Goal: Book appointment/travel/reservation

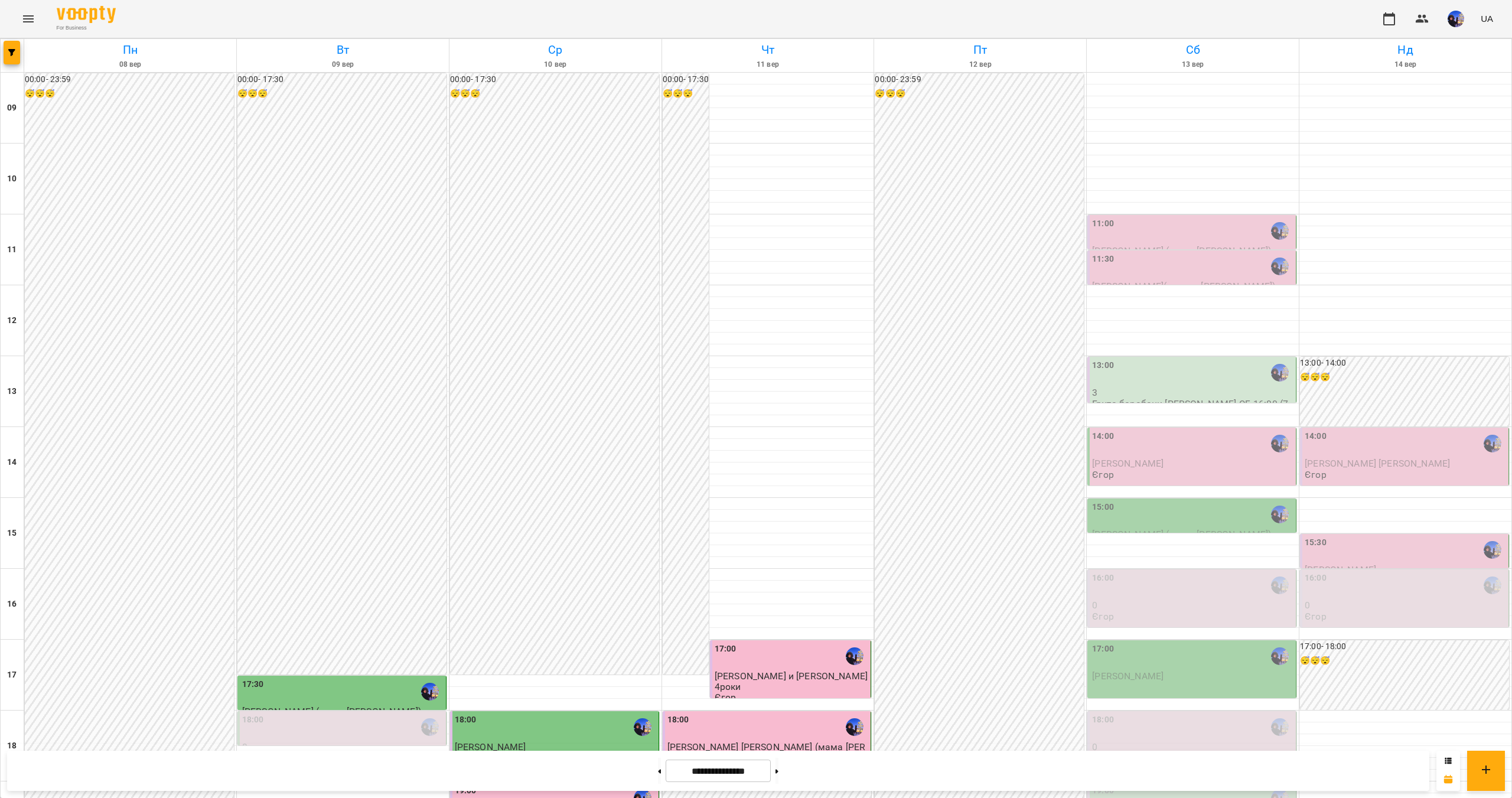
scroll to position [177, 0]
click at [353, 678] on div "17:30" at bounding box center [342, 692] width 202 height 27
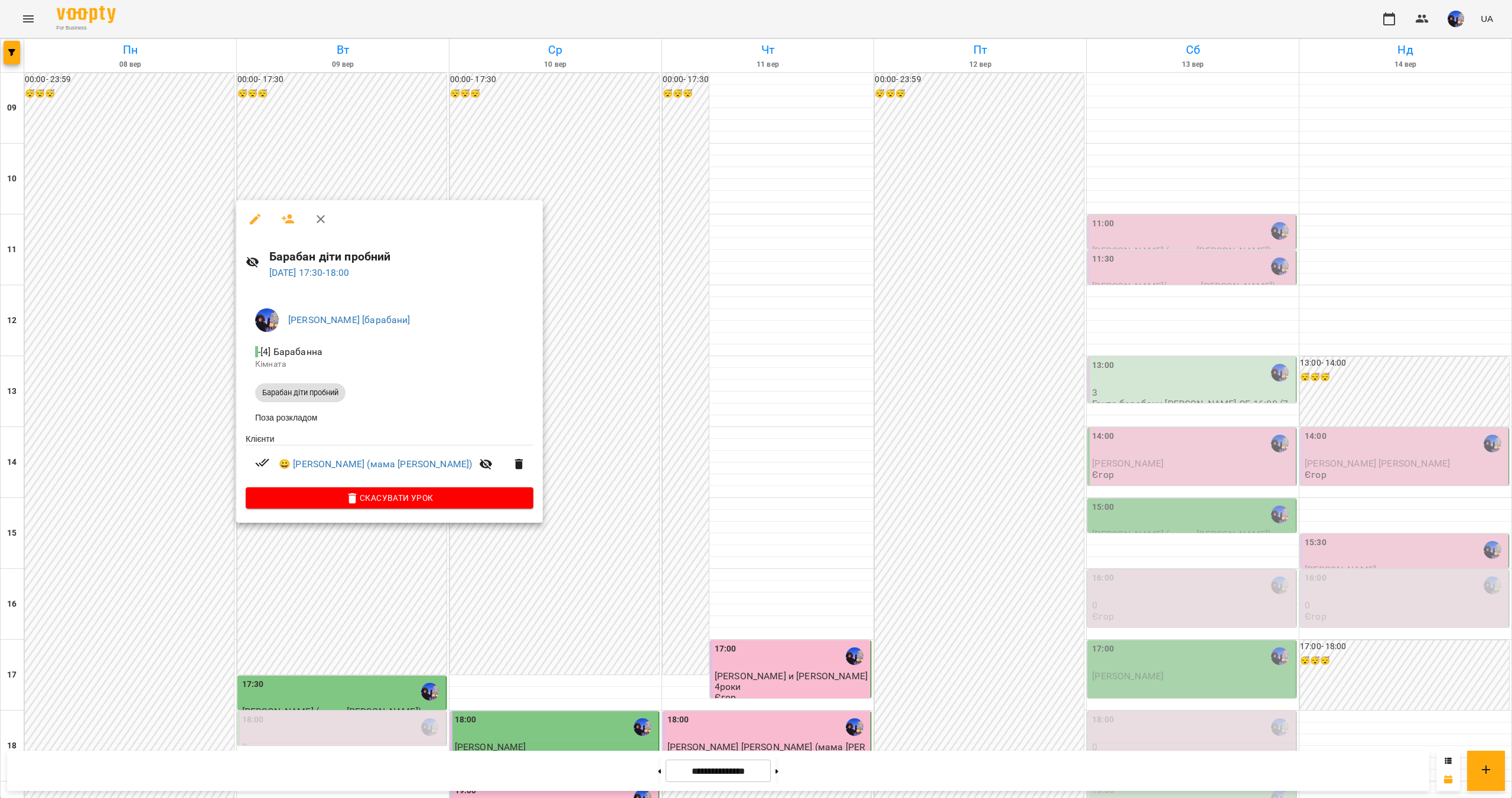
click at [350, 621] on div at bounding box center [756, 399] width 1512 height 798
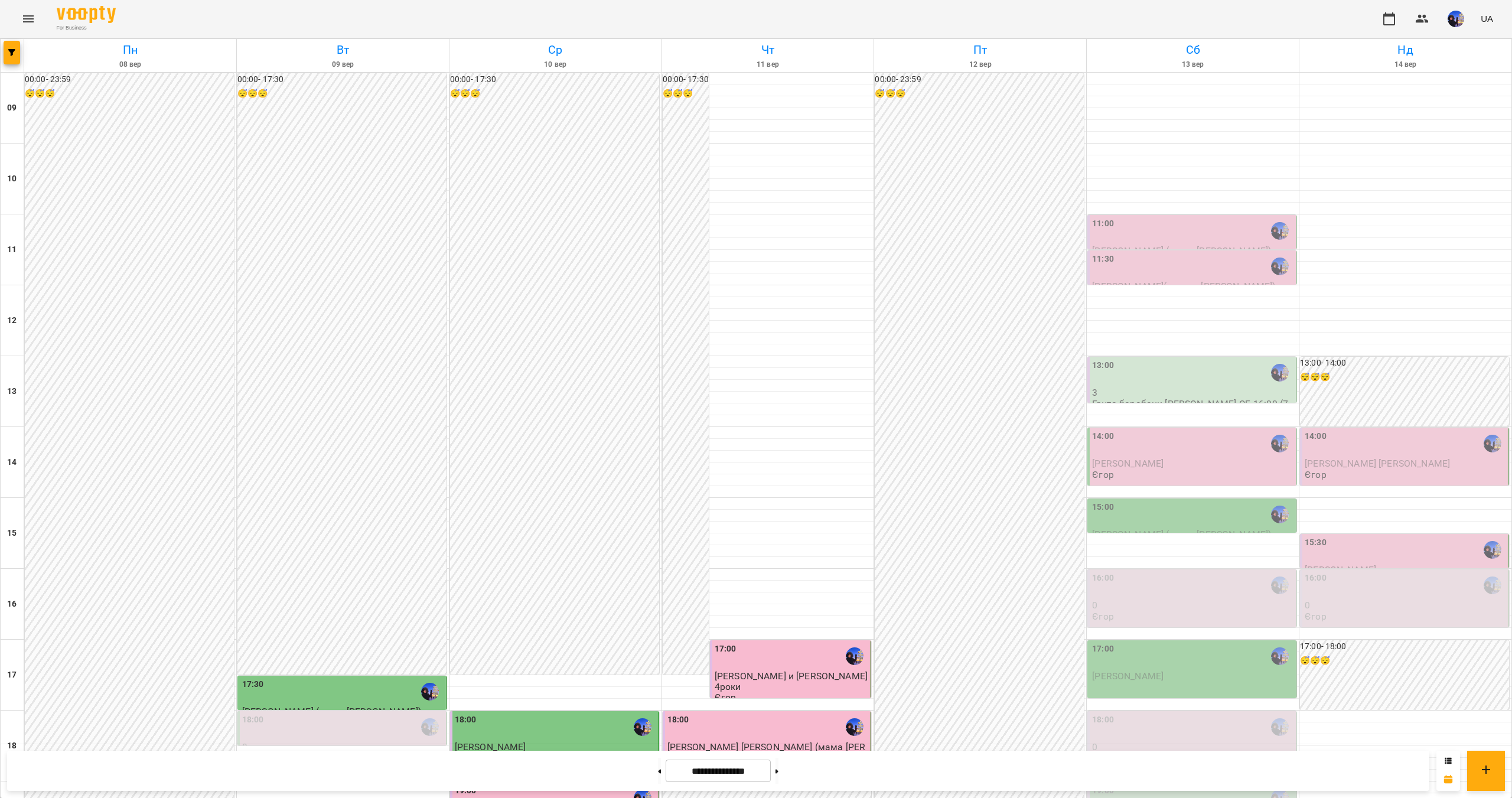
click at [330, 713] on div "18:00" at bounding box center [342, 727] width 202 height 27
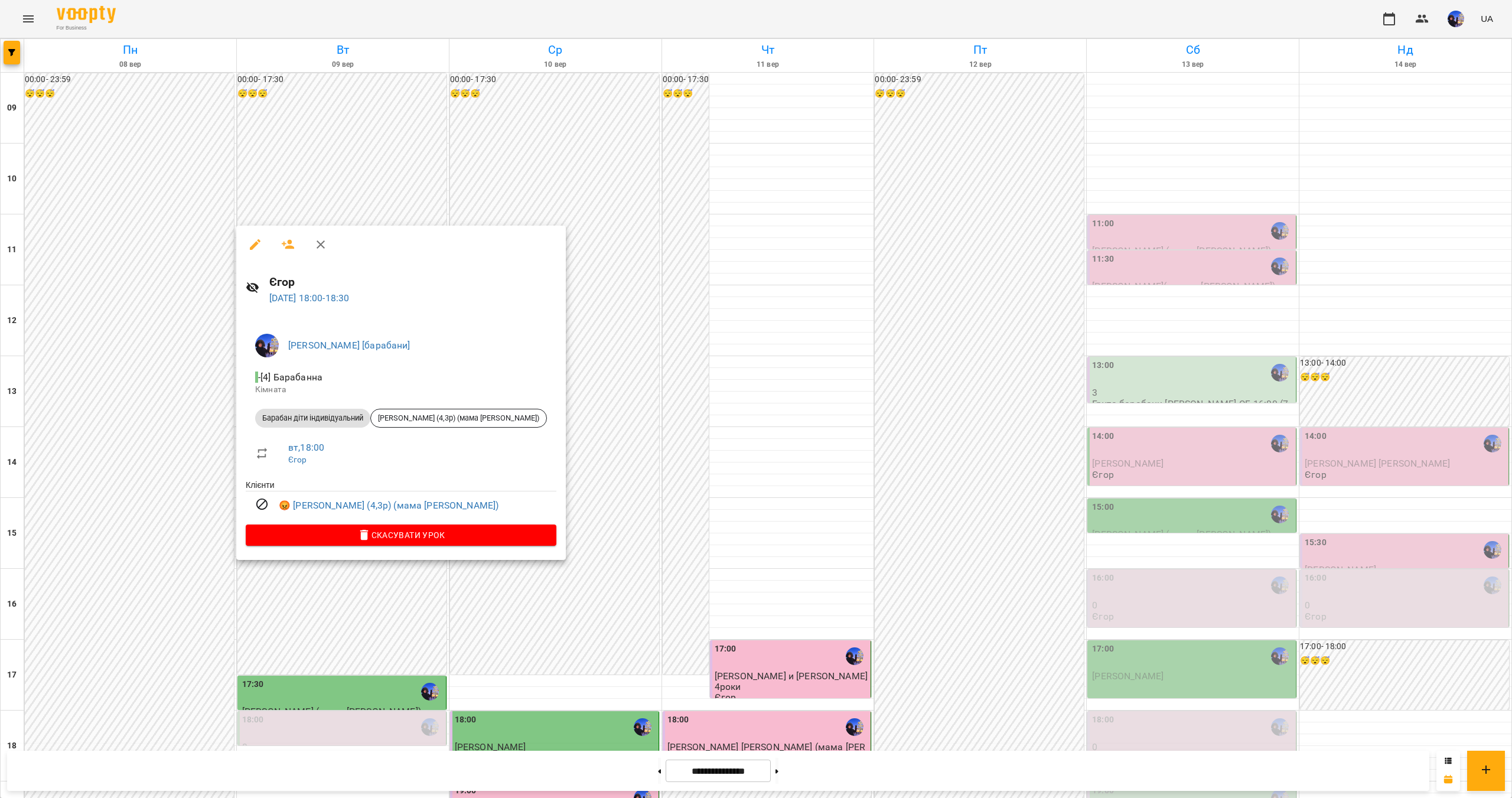
click at [355, 631] on div at bounding box center [756, 399] width 1512 height 798
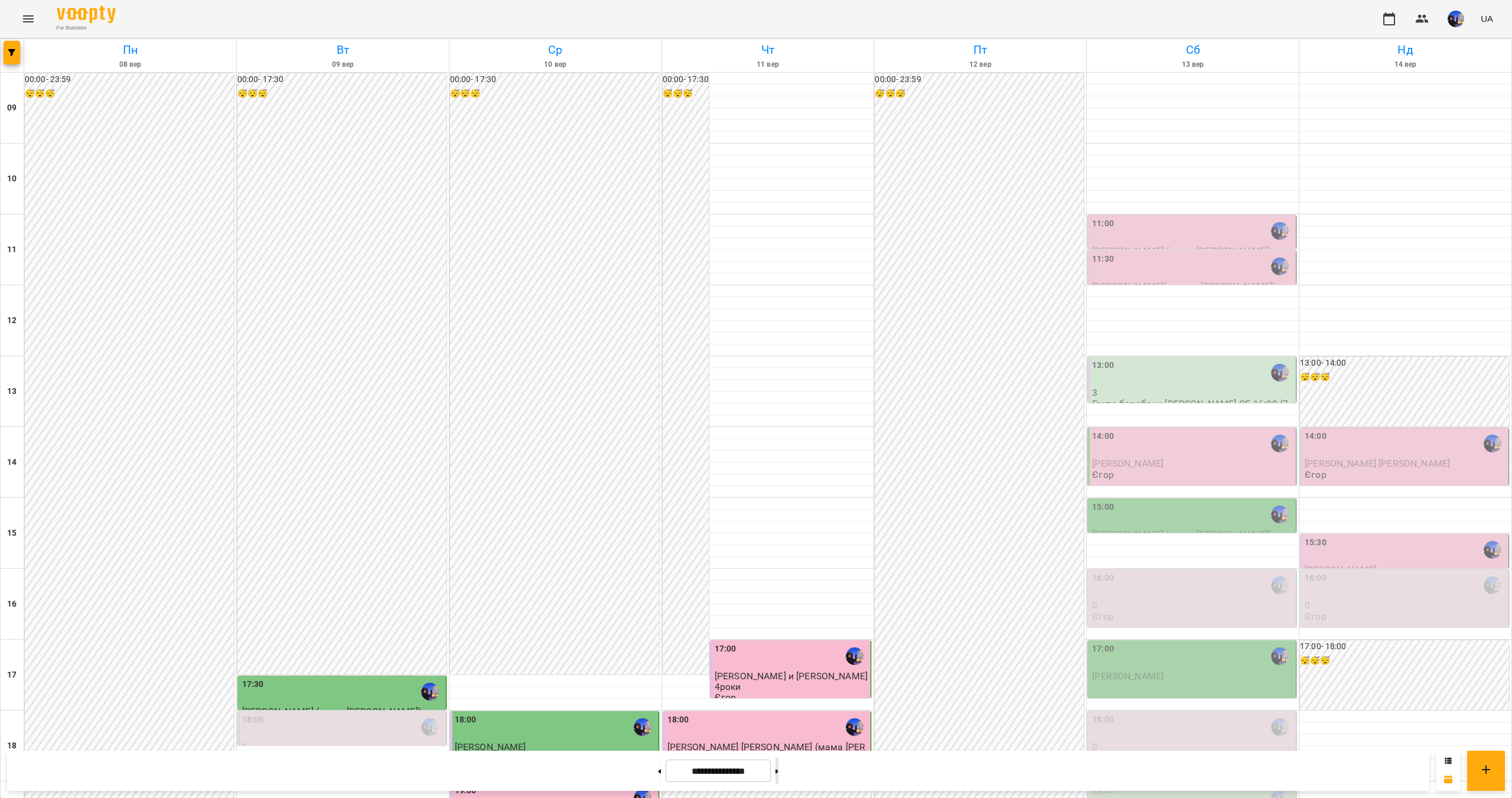
click at [779, 773] on button at bounding box center [777, 770] width 3 height 26
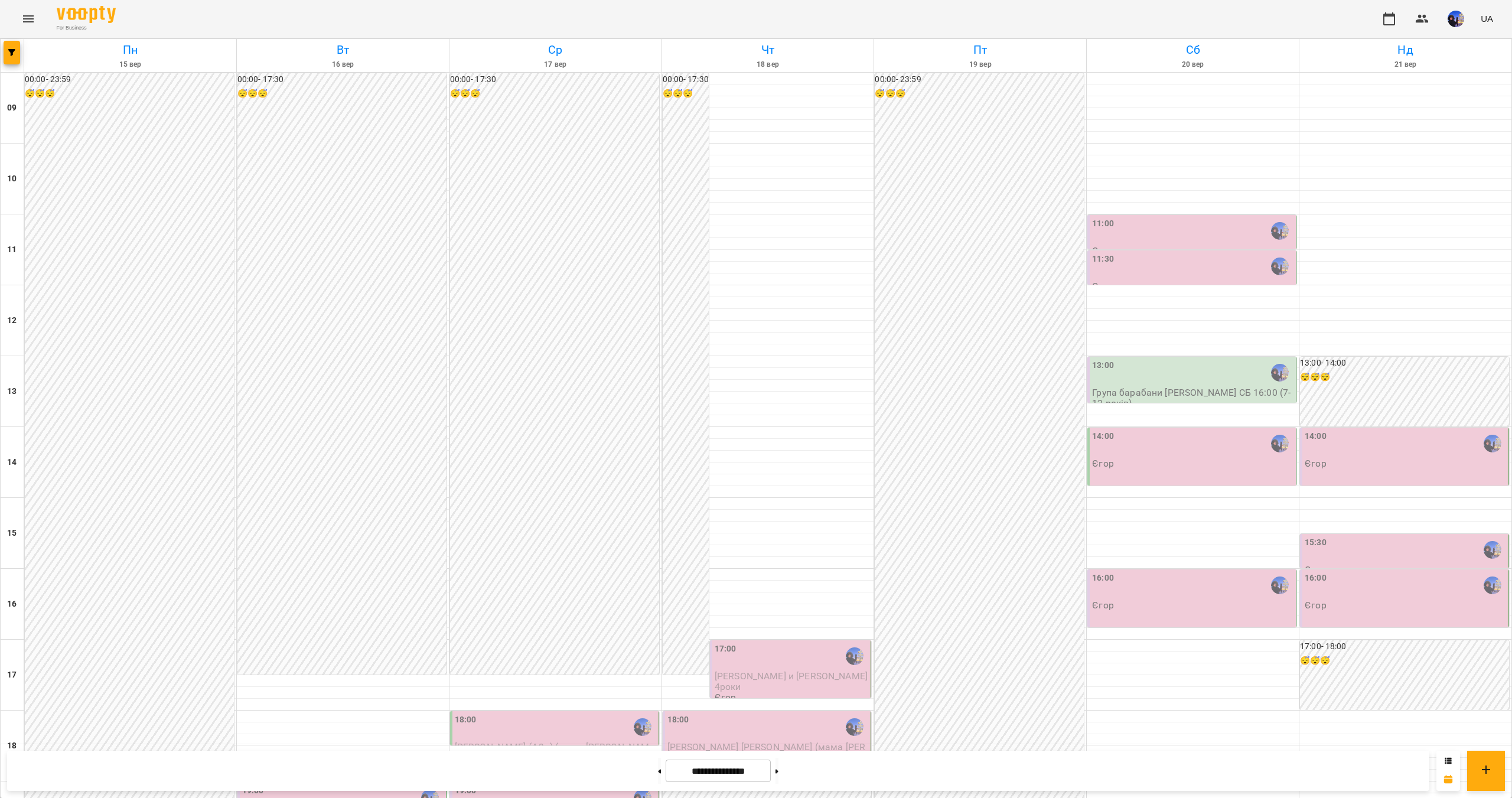
click at [594, 713] on div "18:00" at bounding box center [555, 727] width 202 height 27
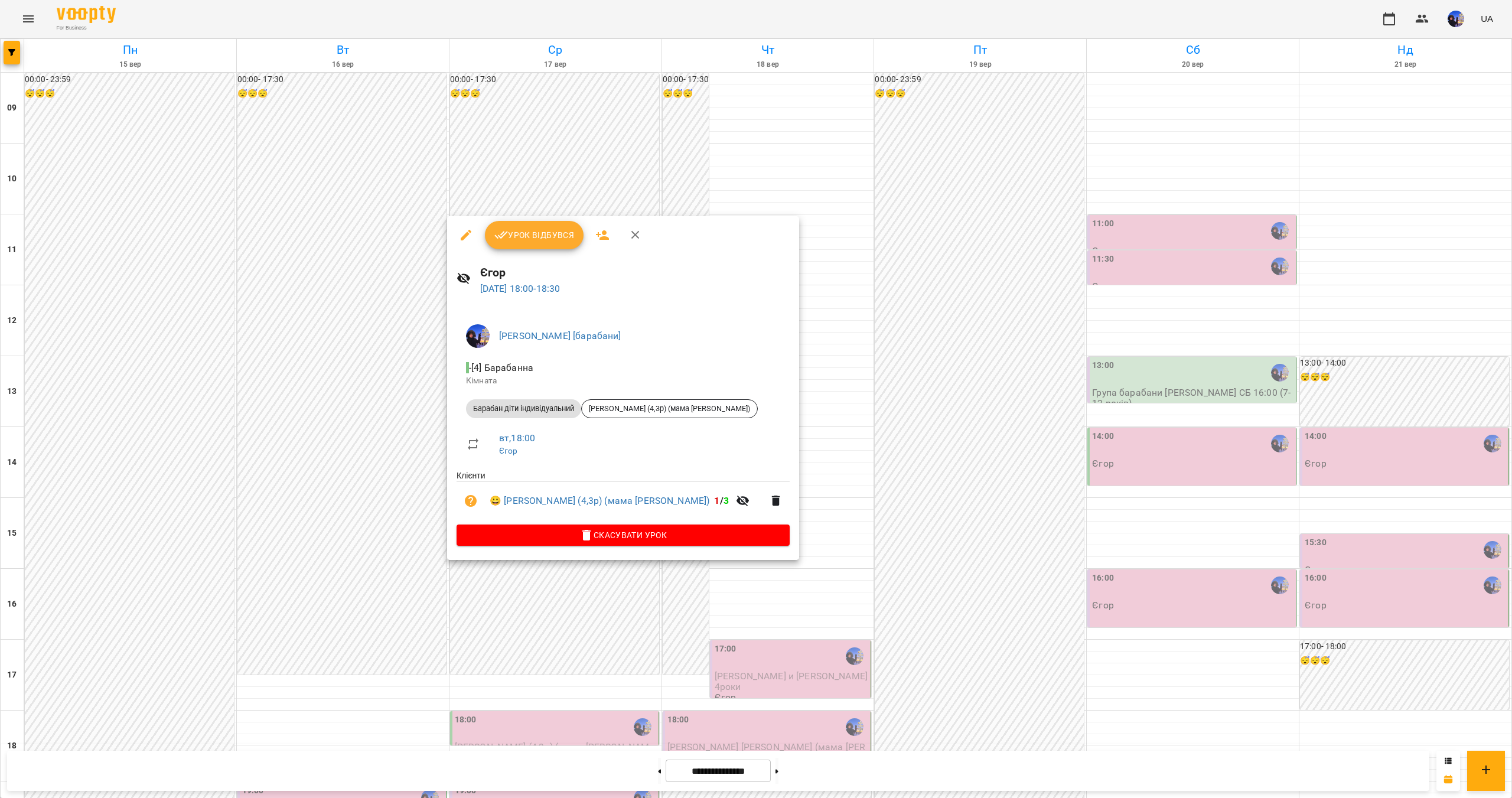
click at [357, 540] on div at bounding box center [756, 399] width 1512 height 798
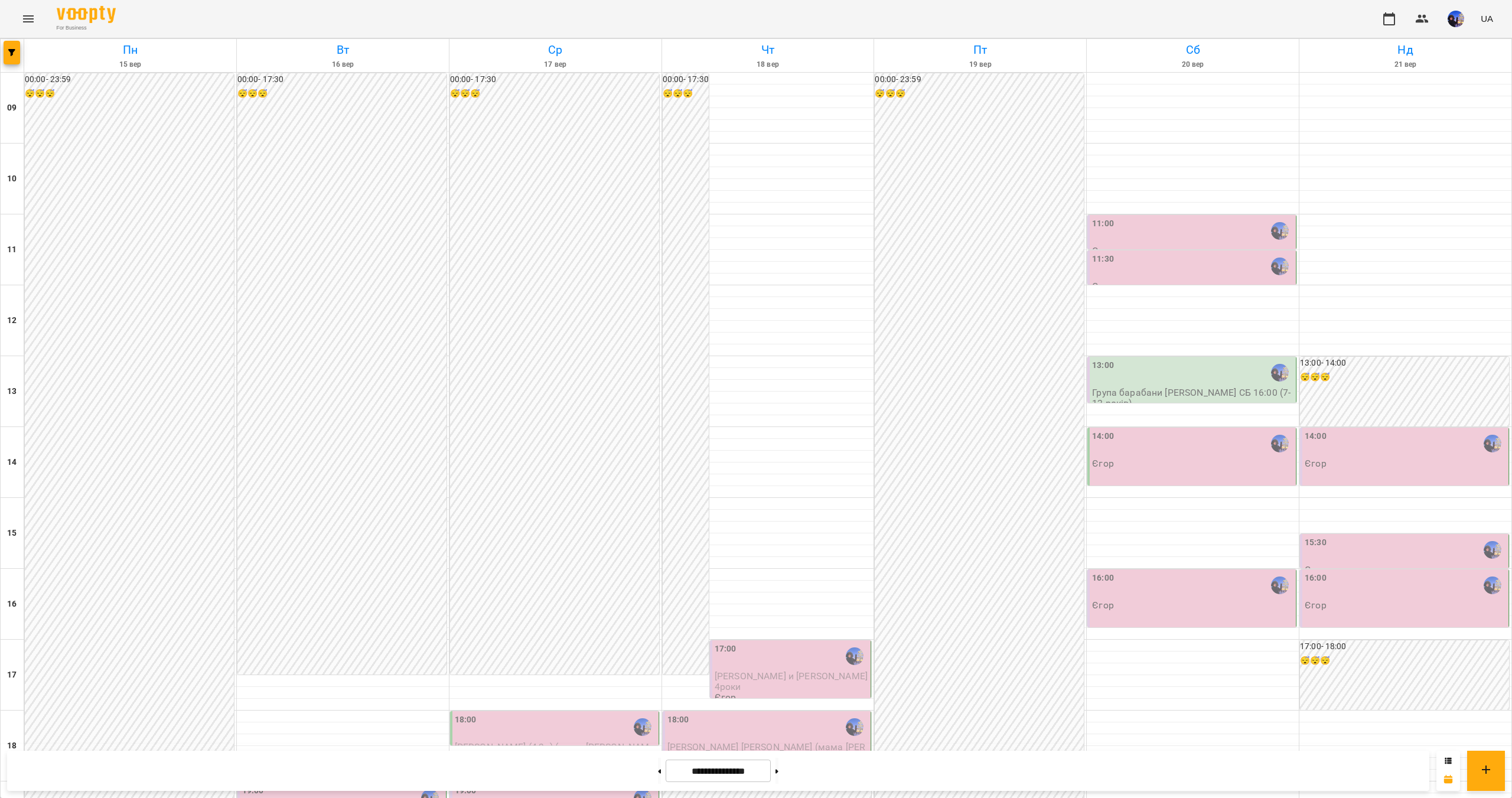
click at [1358, 430] on div "14:00" at bounding box center [1406, 443] width 202 height 27
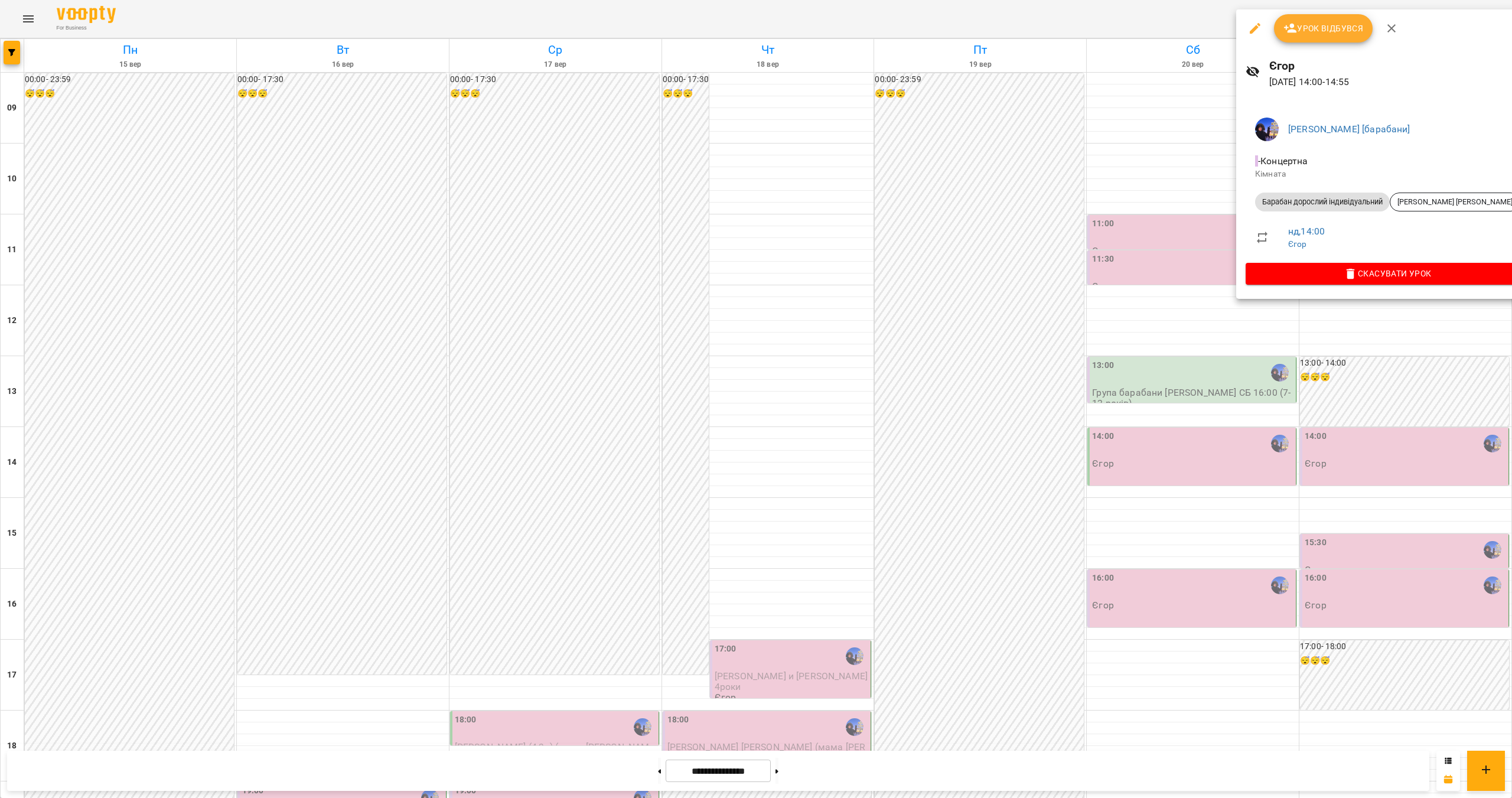
click at [1372, 374] on div at bounding box center [756, 399] width 1512 height 798
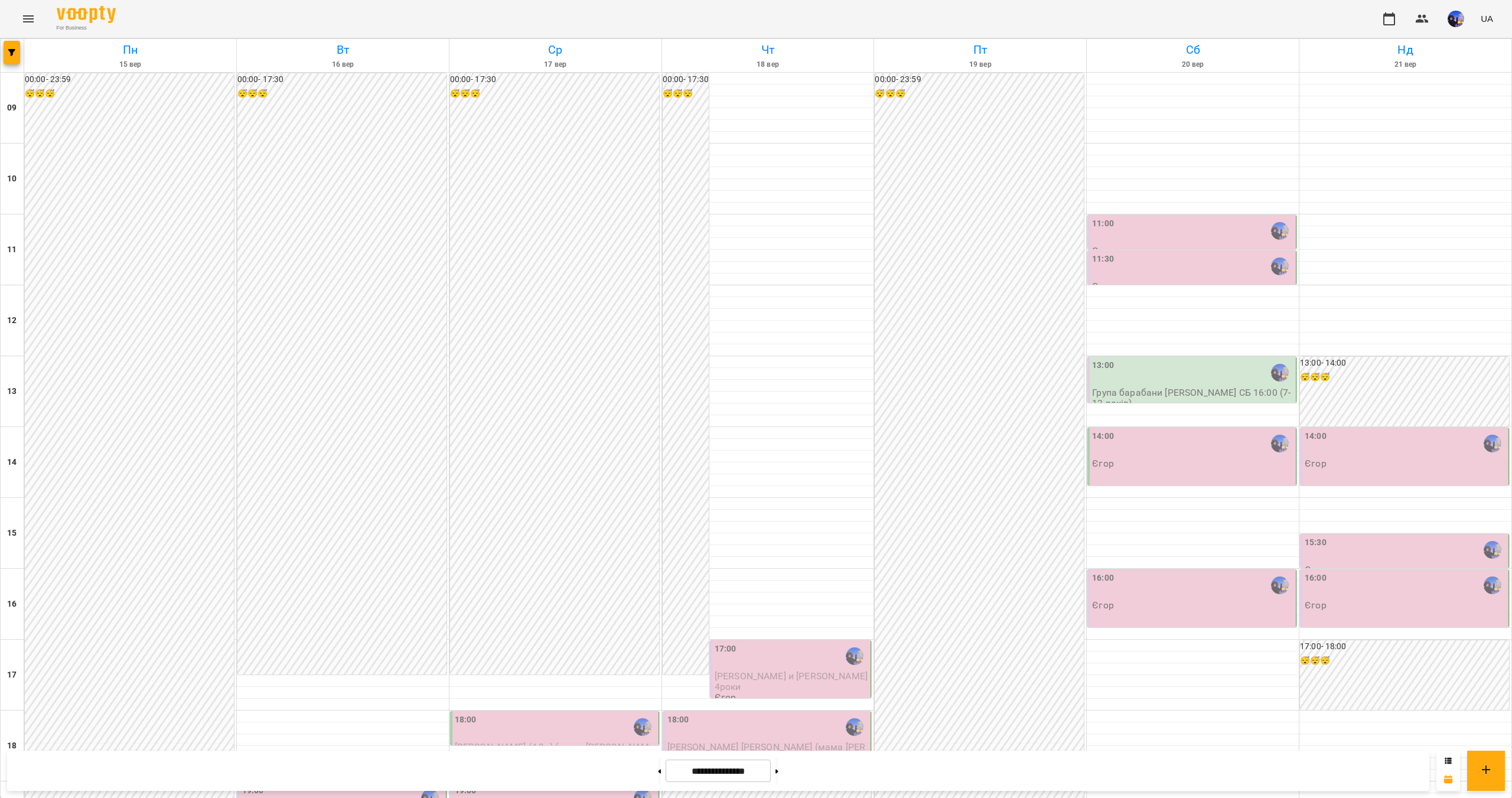
click at [1365, 536] on div "15:30" at bounding box center [1406, 549] width 202 height 27
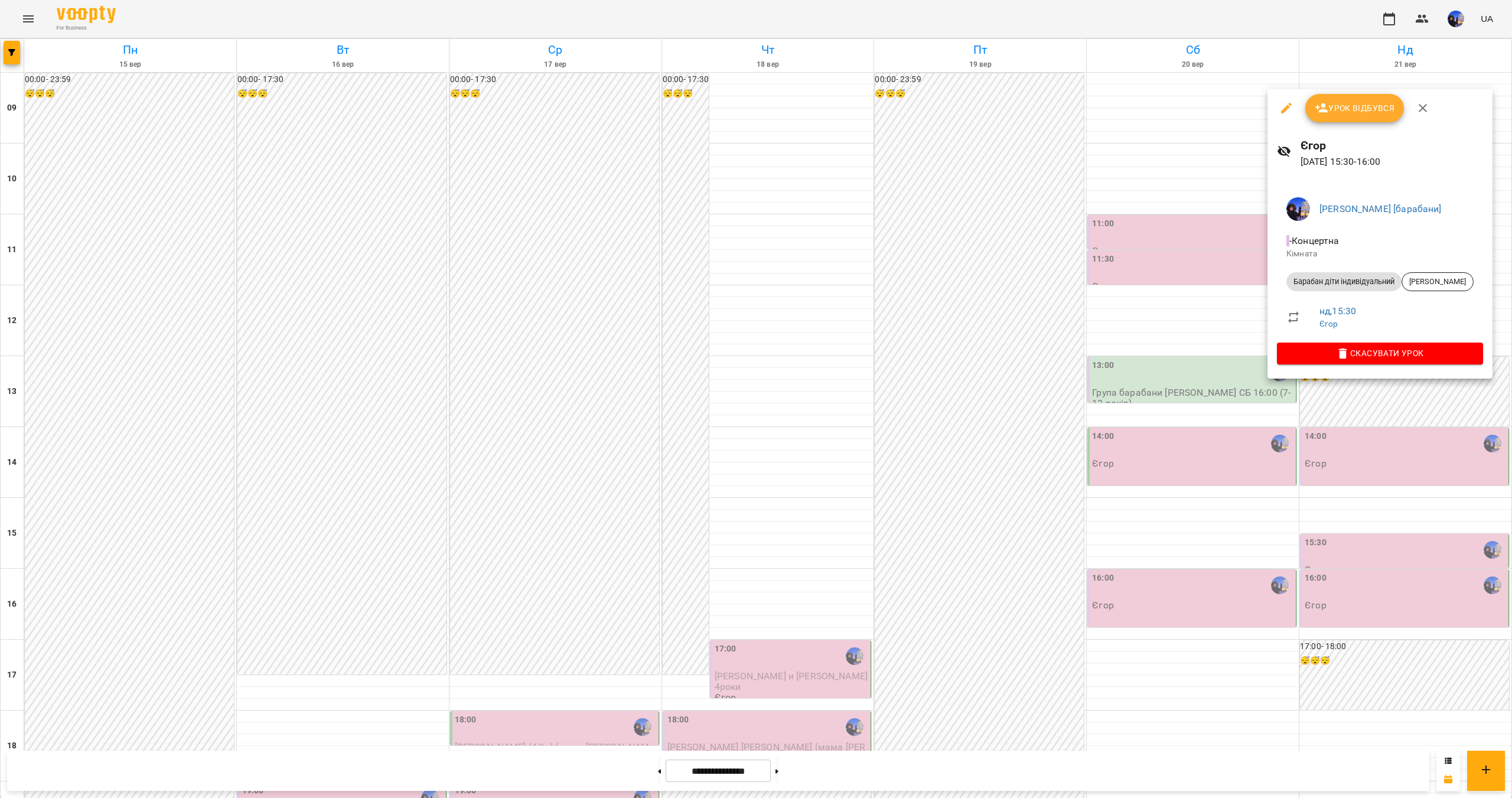
click at [1355, 424] on div at bounding box center [756, 399] width 1512 height 798
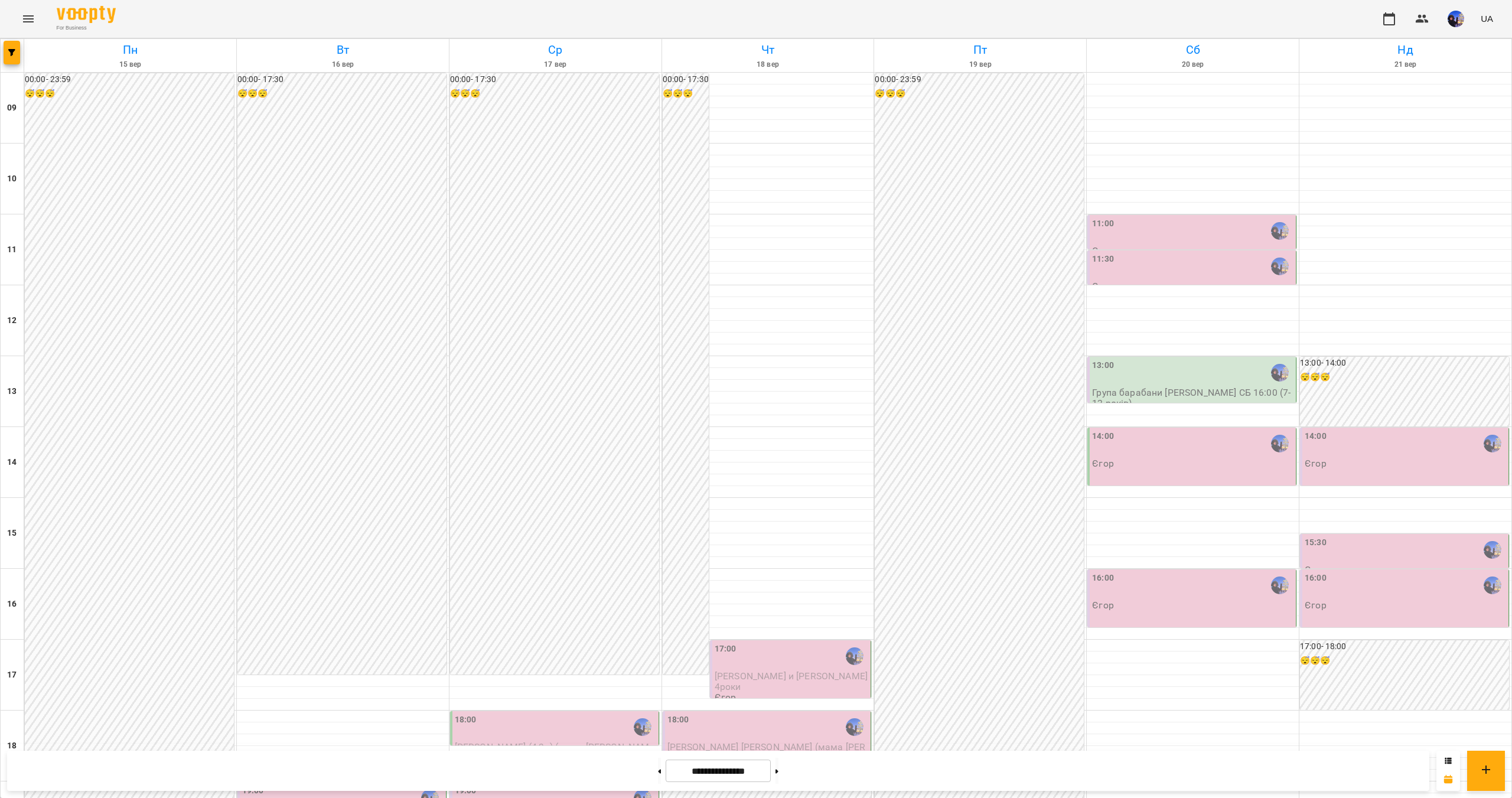
click at [1355, 572] on div "16:00 [PERSON_NAME]" at bounding box center [1406, 591] width 202 height 39
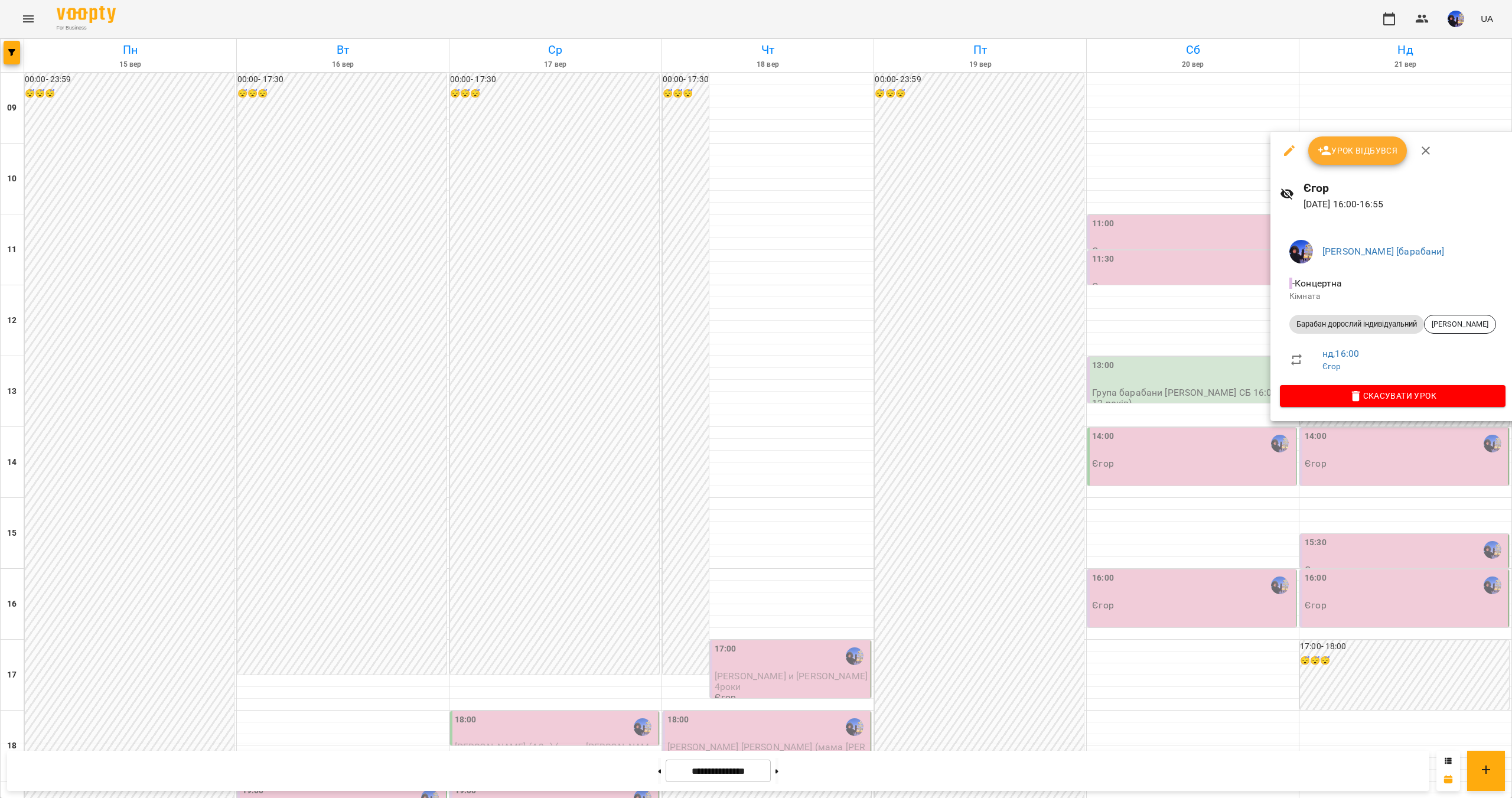
click at [1378, 600] on div at bounding box center [756, 399] width 1512 height 798
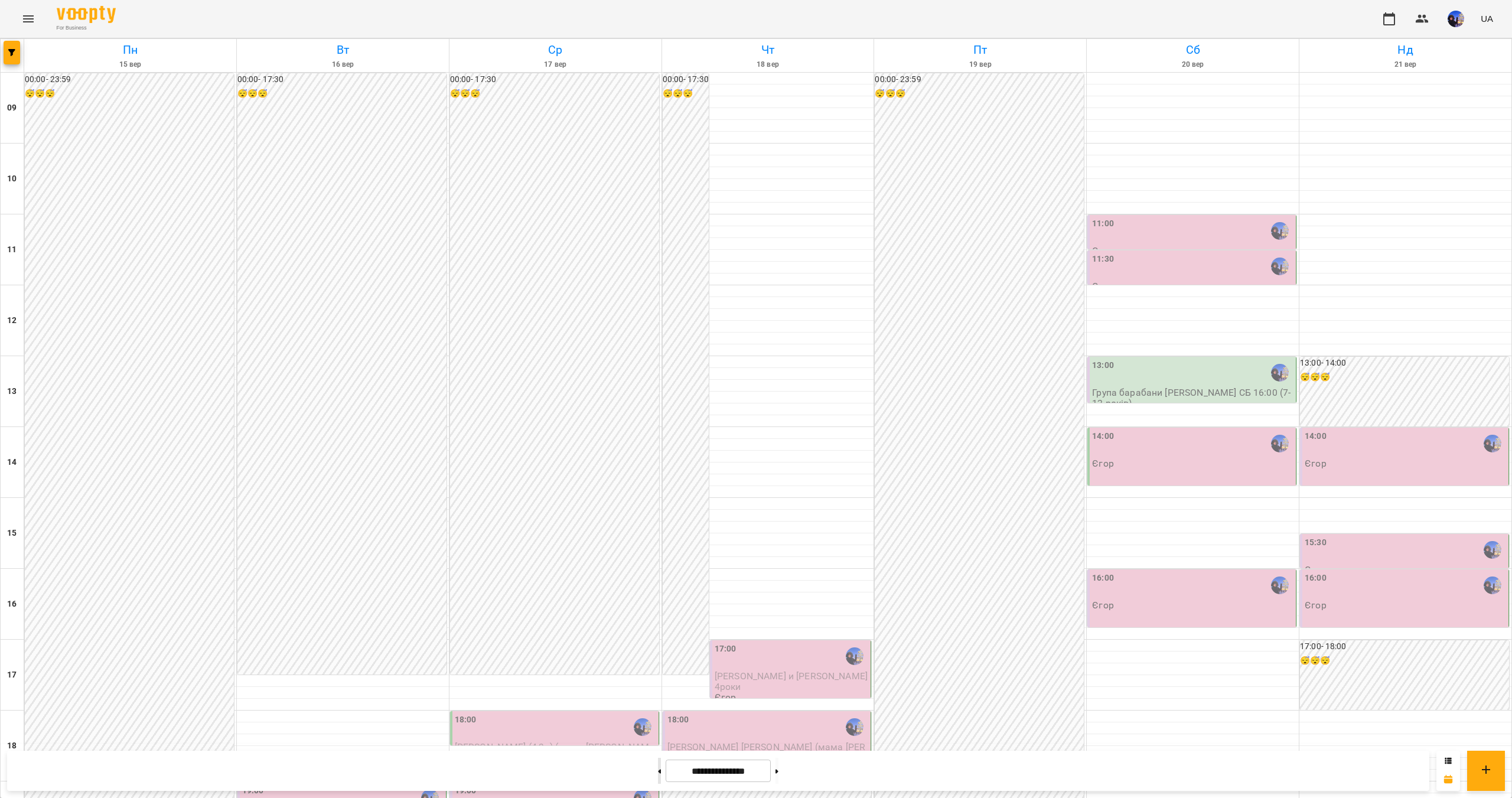
click at [658, 774] on button at bounding box center [659, 770] width 3 height 26
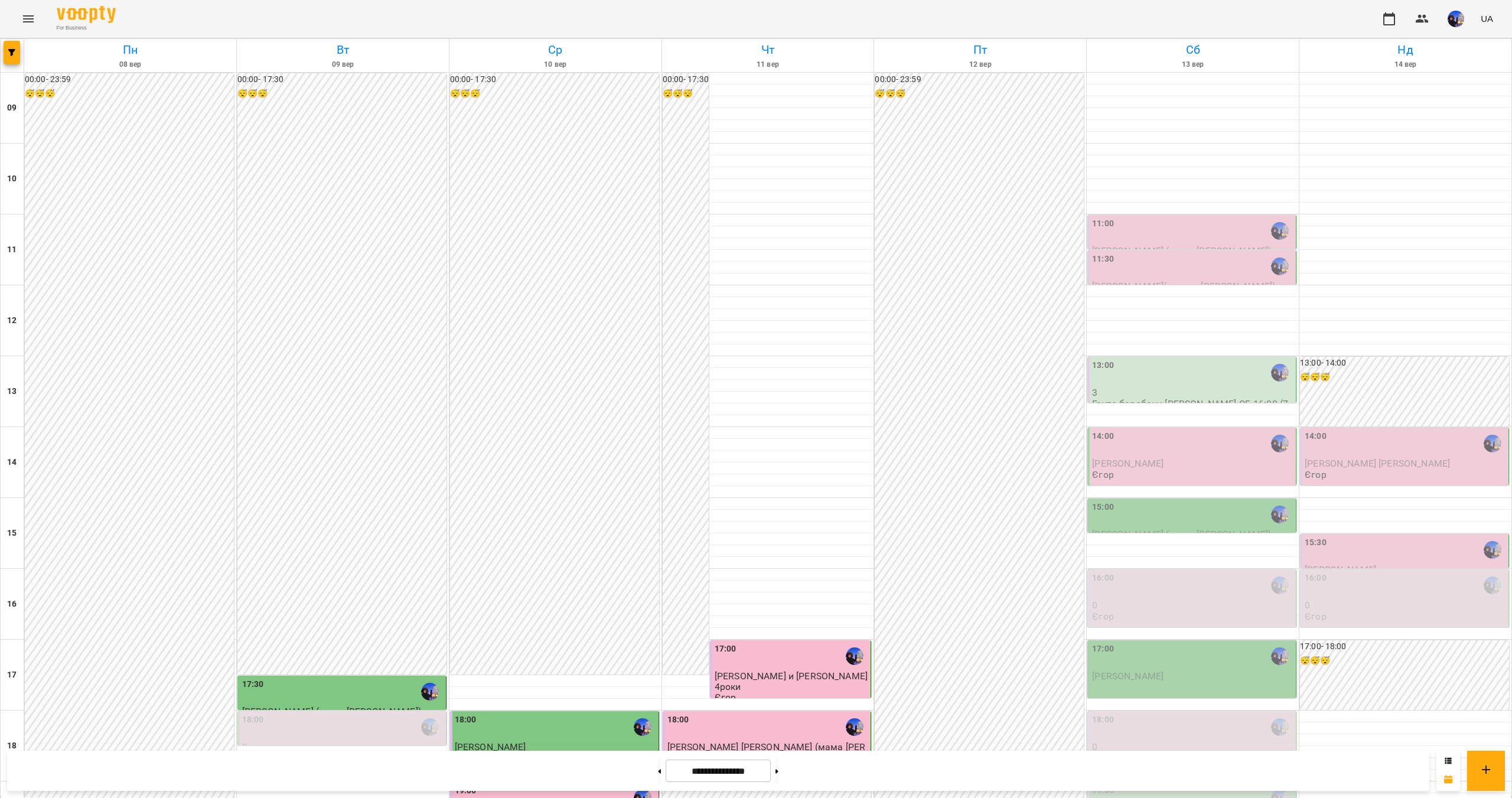
click at [1358, 536] on div "15:30" at bounding box center [1406, 549] width 202 height 27
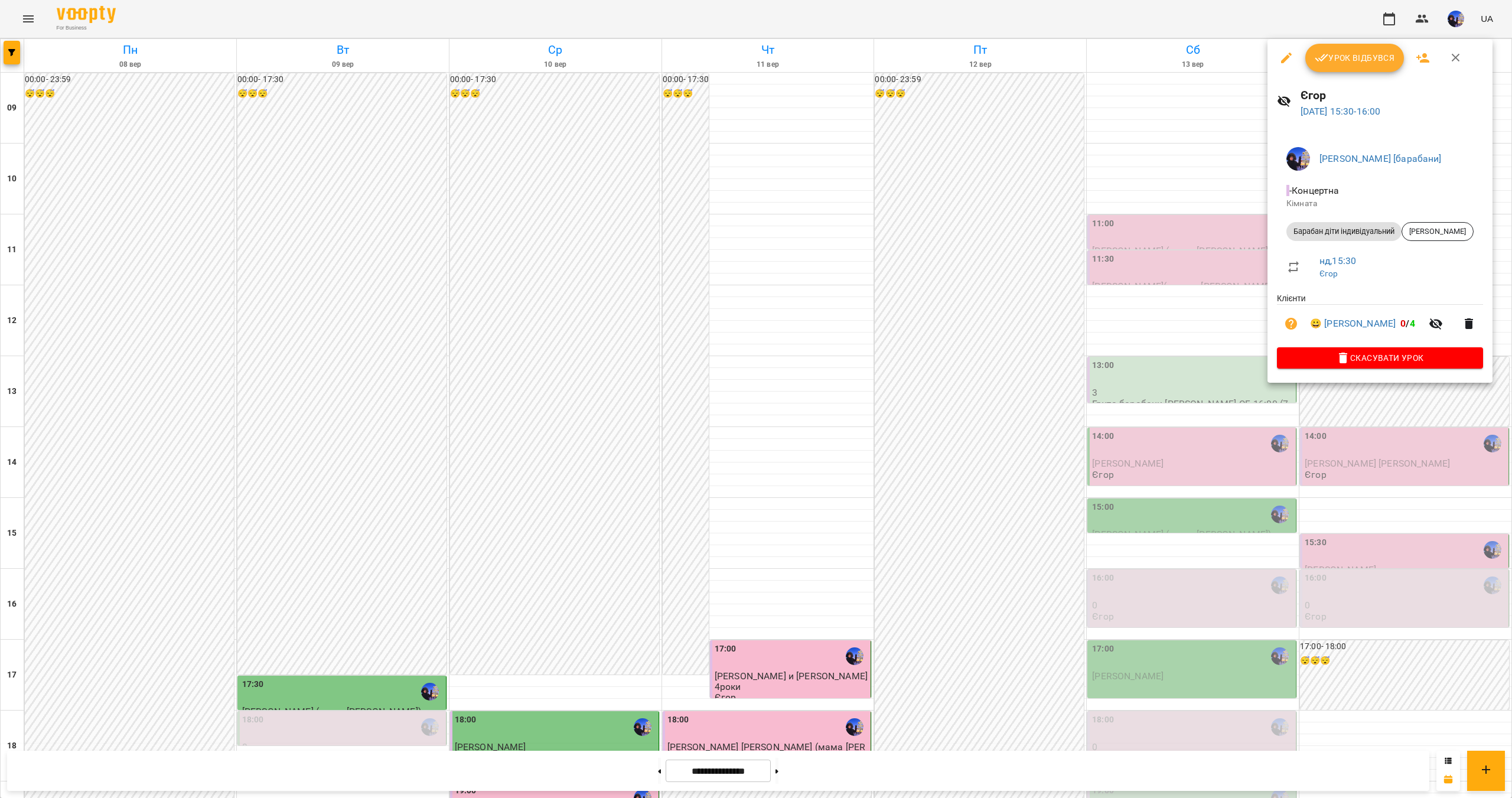
click at [1408, 592] on div at bounding box center [756, 399] width 1512 height 798
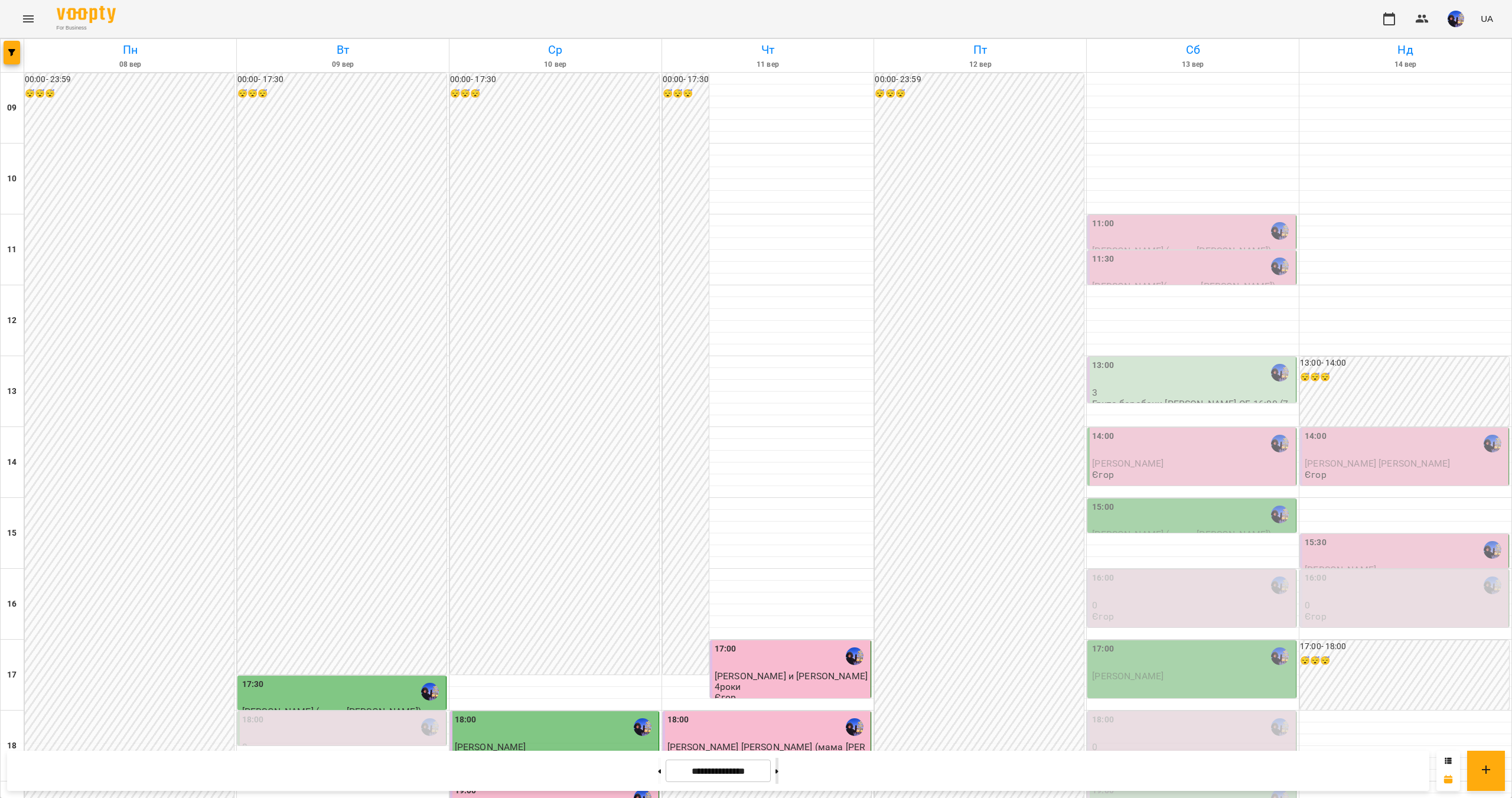
click at [779, 776] on button at bounding box center [777, 770] width 3 height 26
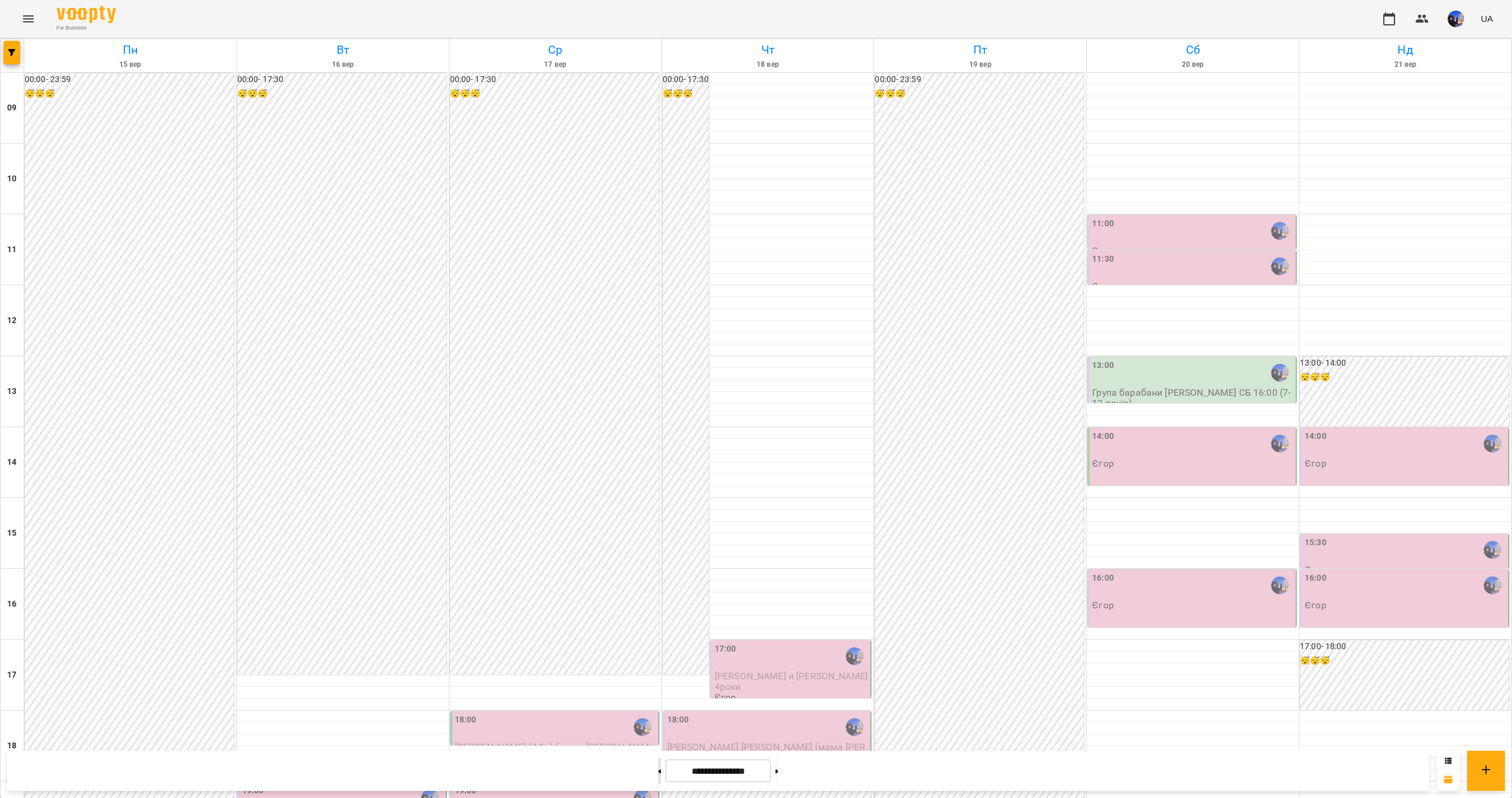
click at [658, 773] on button at bounding box center [659, 770] width 3 height 26
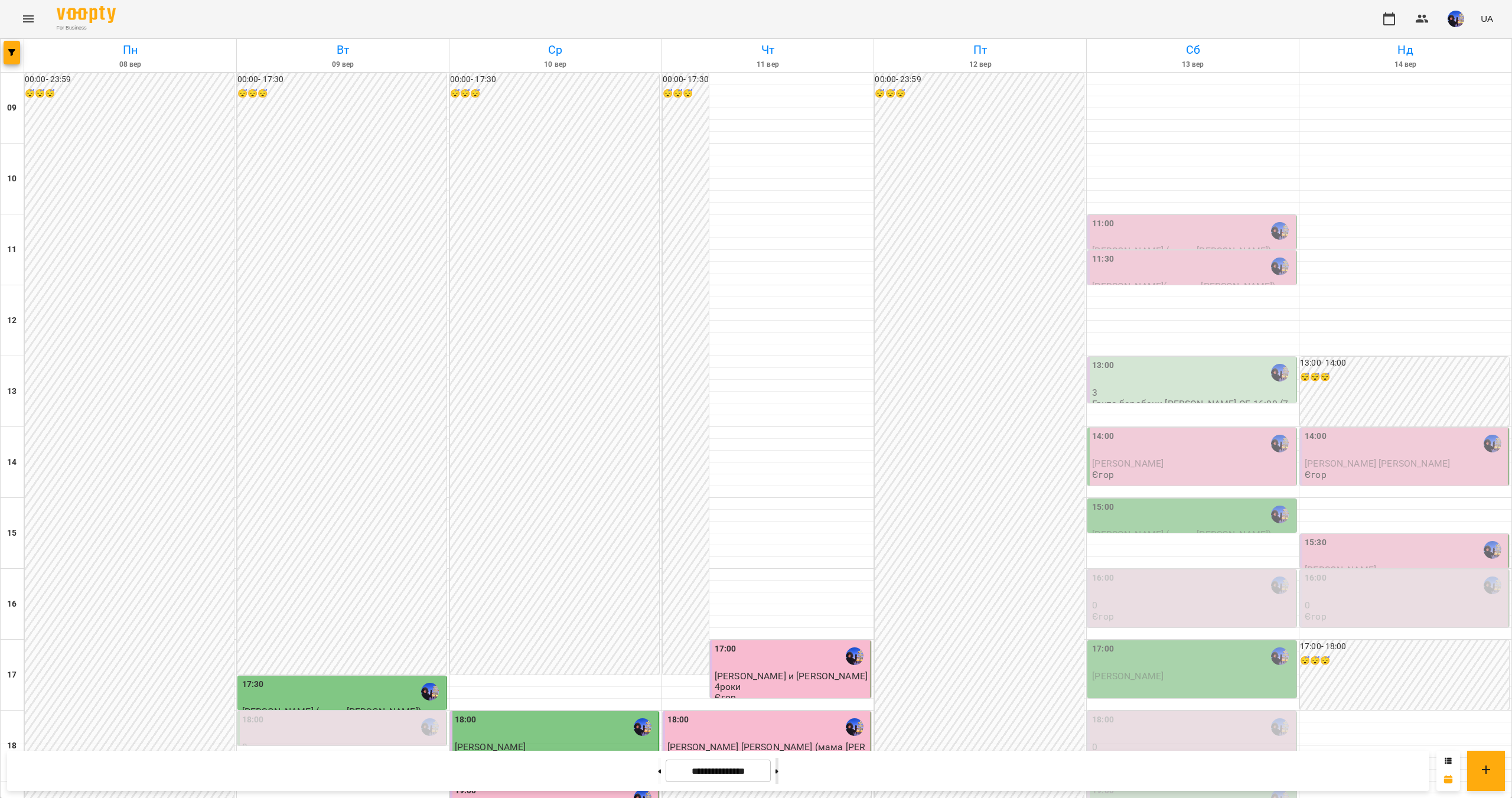
click at [779, 774] on button at bounding box center [777, 770] width 3 height 26
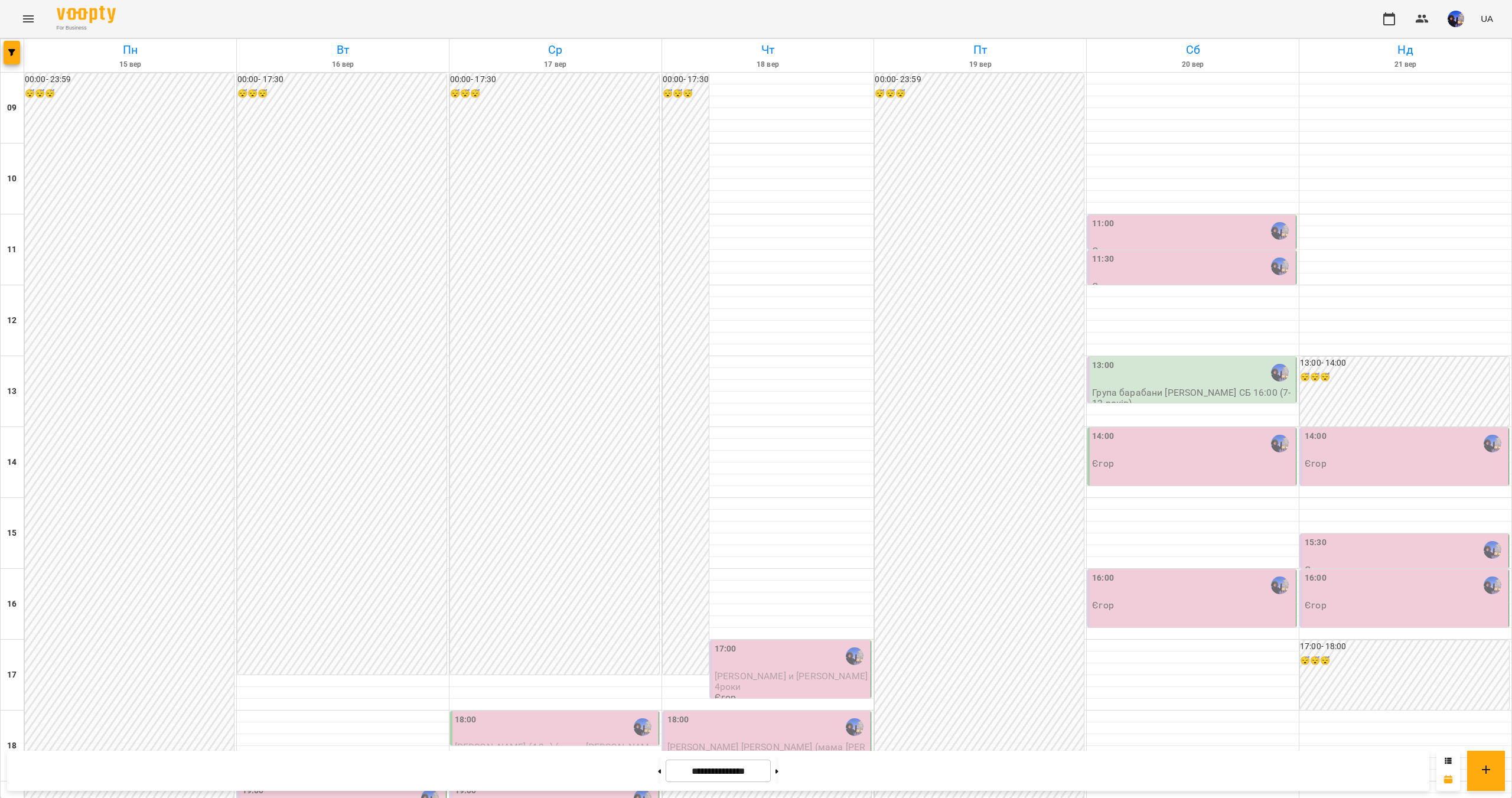
click at [569, 713] on div "18:00" at bounding box center [555, 727] width 202 height 27
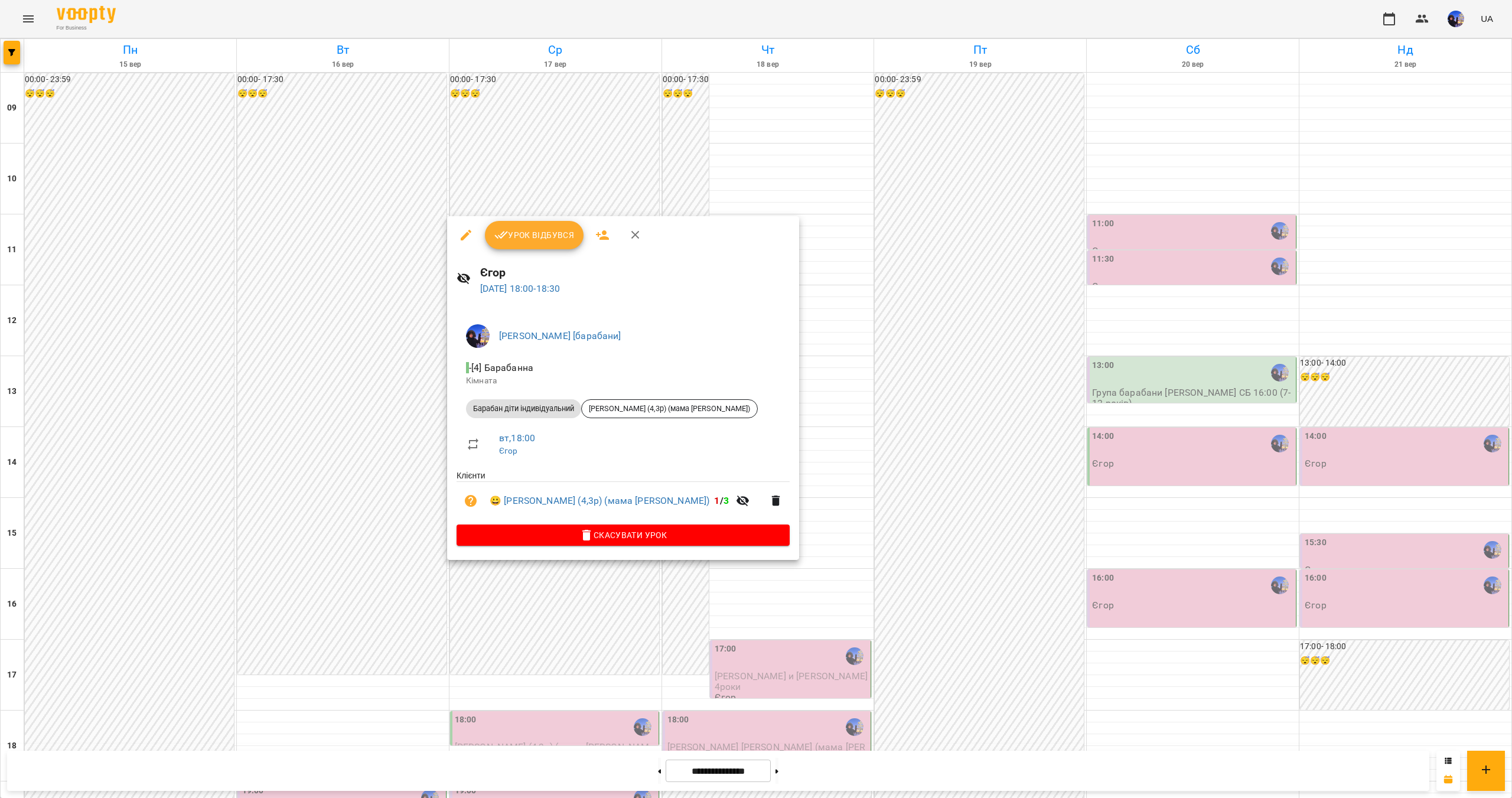
click at [565, 592] on div at bounding box center [756, 399] width 1512 height 798
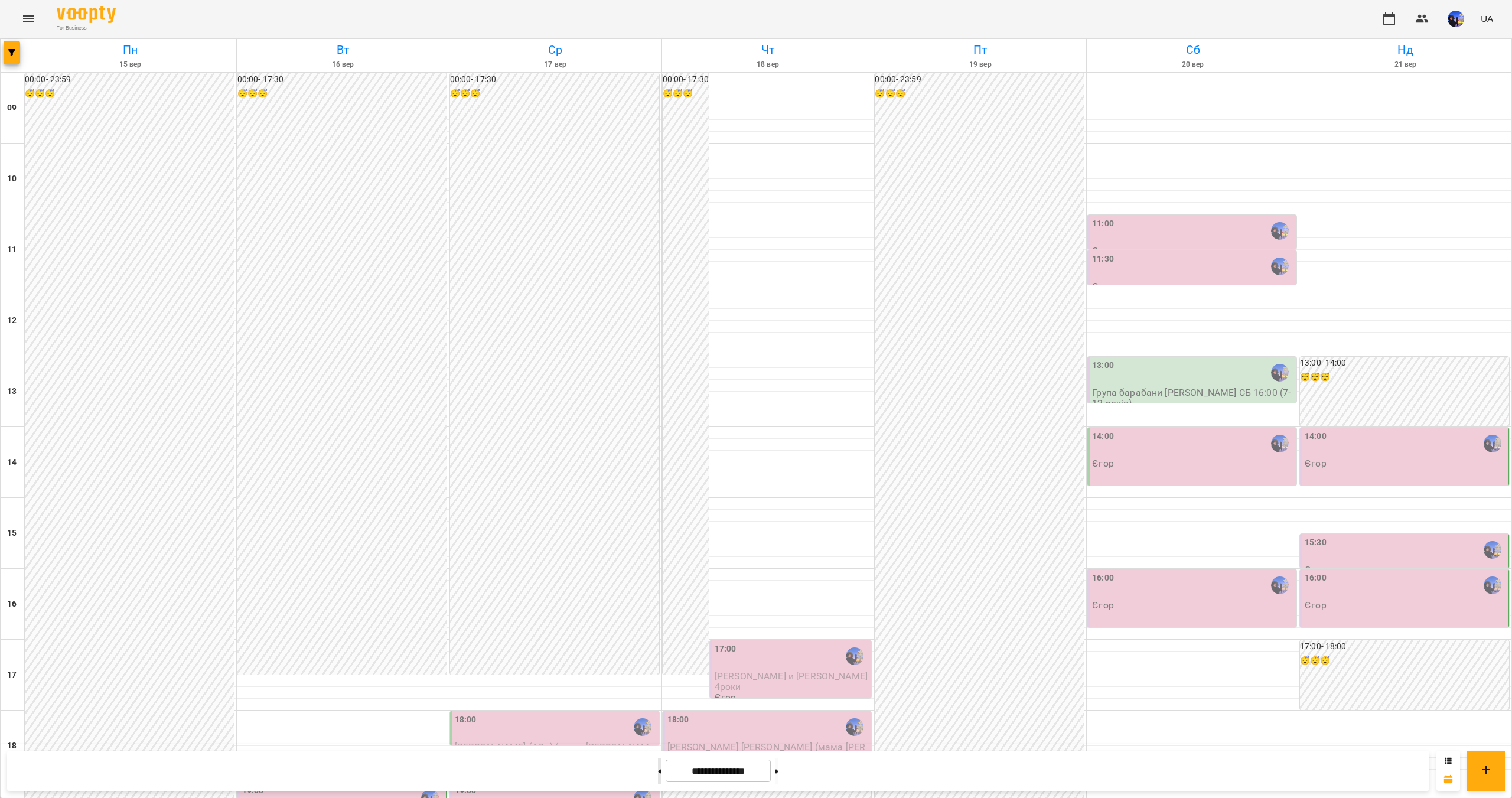
click at [658, 773] on button at bounding box center [659, 770] width 3 height 26
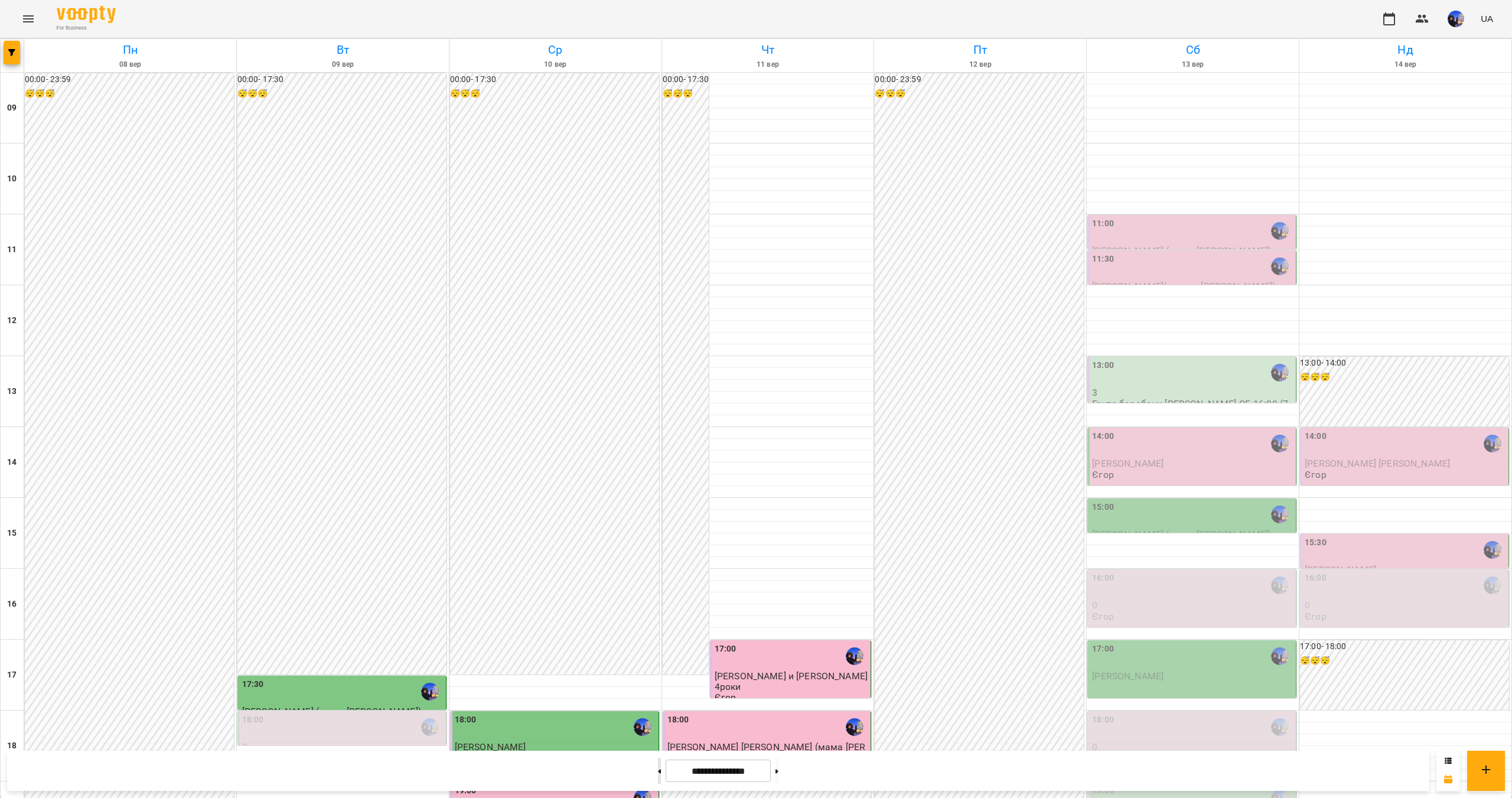
click at [658, 776] on button at bounding box center [659, 770] width 3 height 26
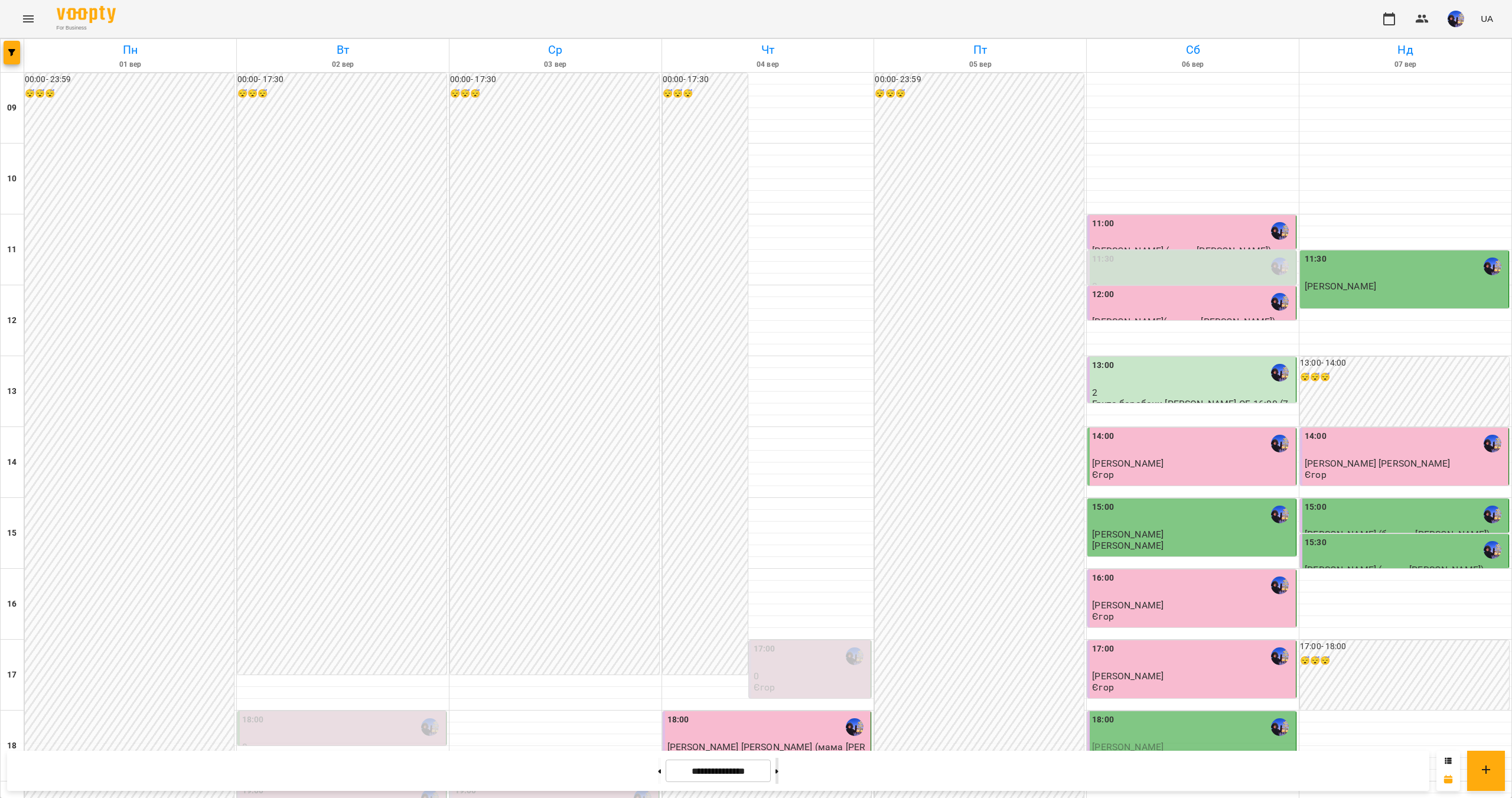
click at [779, 774] on button at bounding box center [777, 770] width 3 height 26
type input "**********"
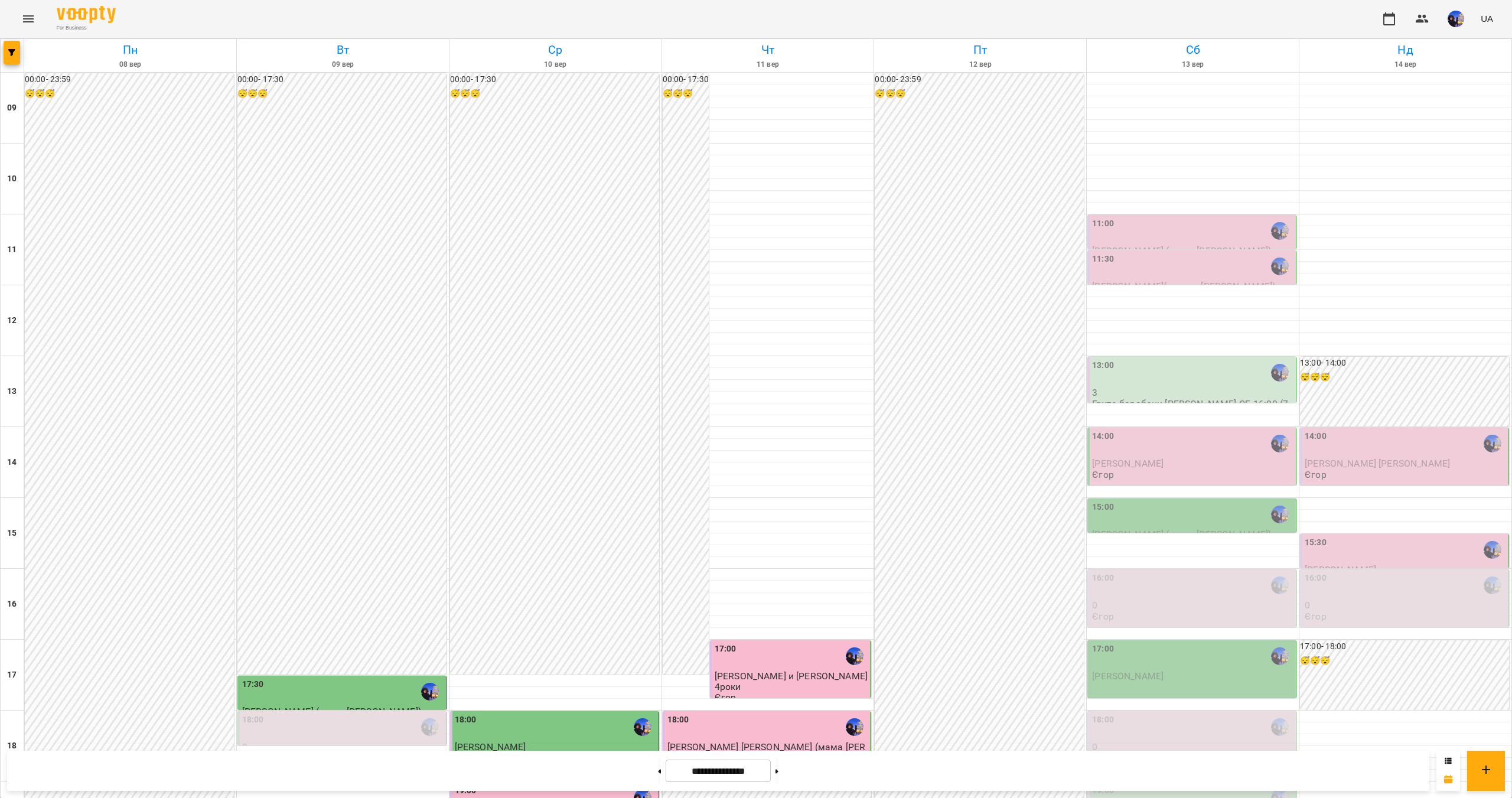
click at [1144, 713] on div "18:00" at bounding box center [1193, 727] width 202 height 27
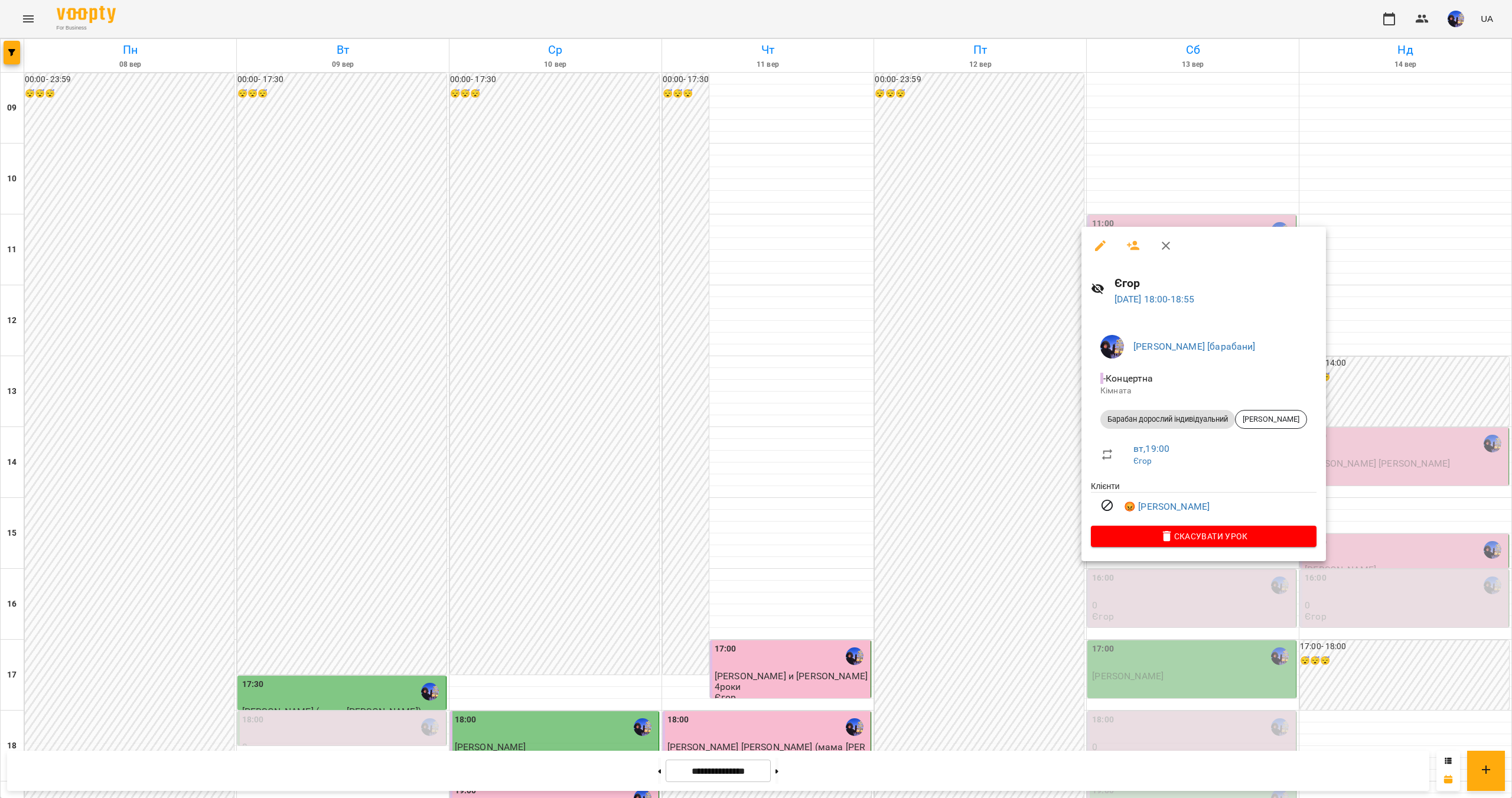
click at [1167, 637] on div at bounding box center [756, 399] width 1512 height 798
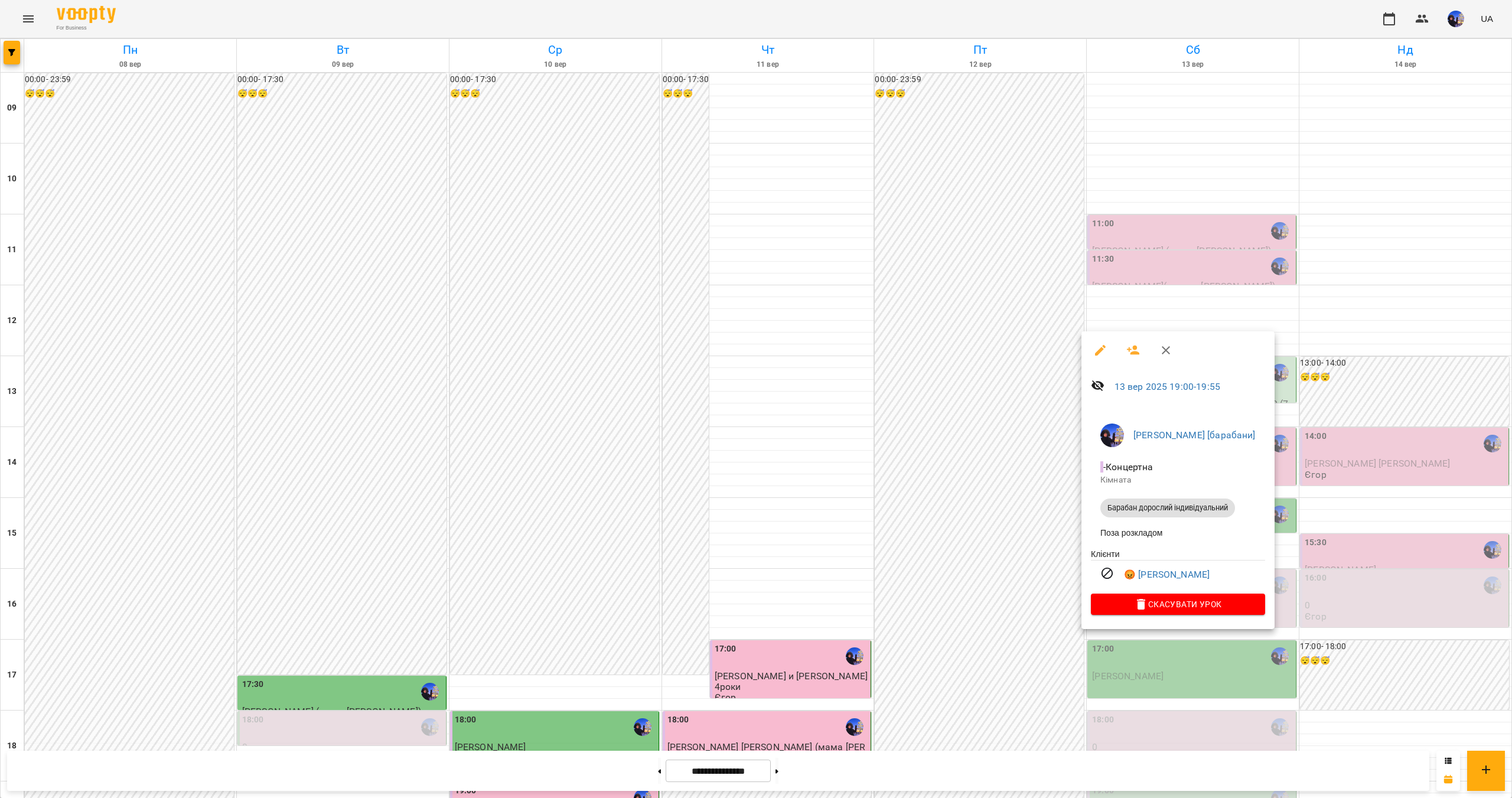
click at [1198, 707] on div at bounding box center [756, 399] width 1512 height 798
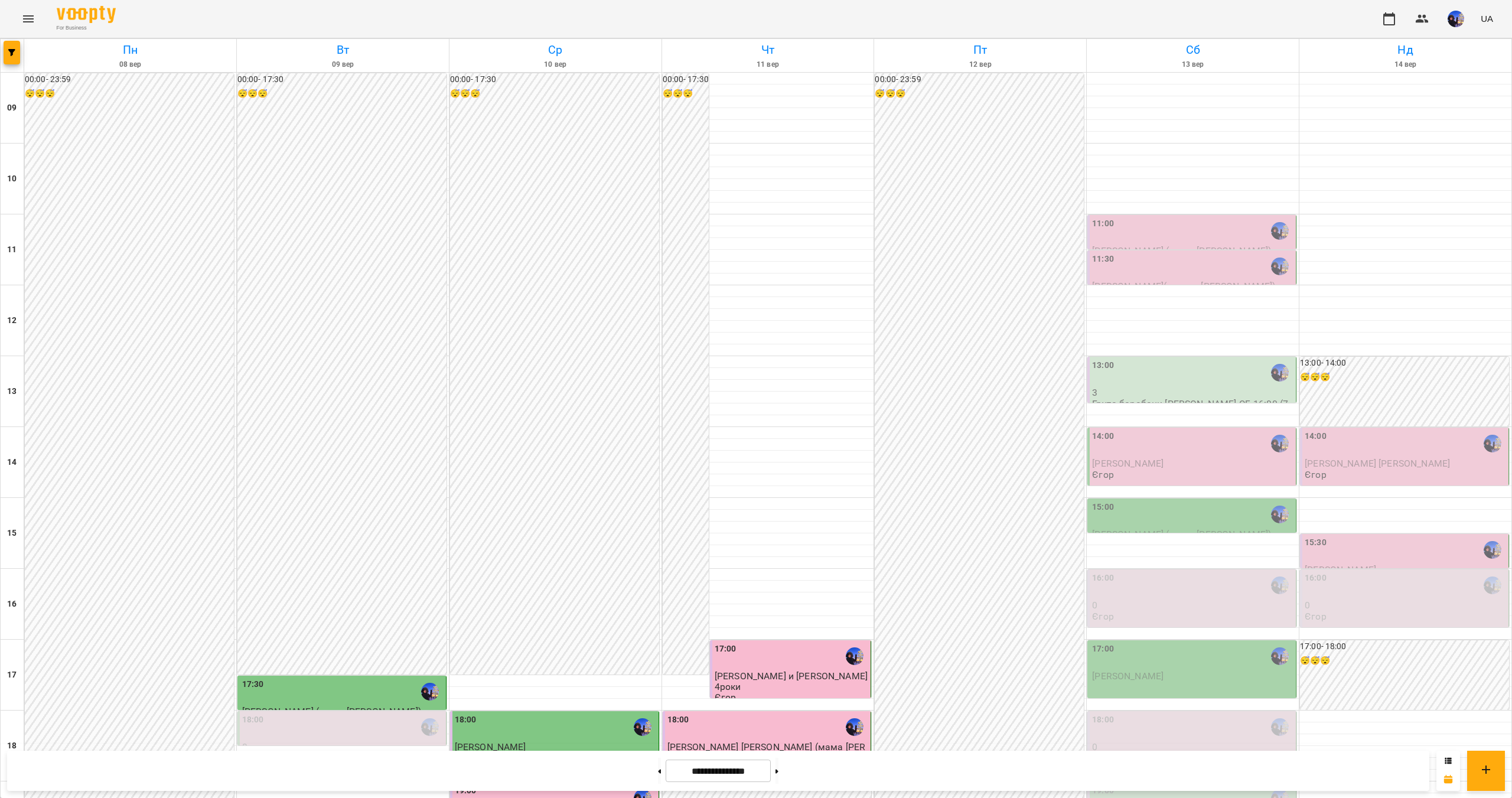
click at [1164, 600] on p "0" at bounding box center [1193, 605] width 202 height 10
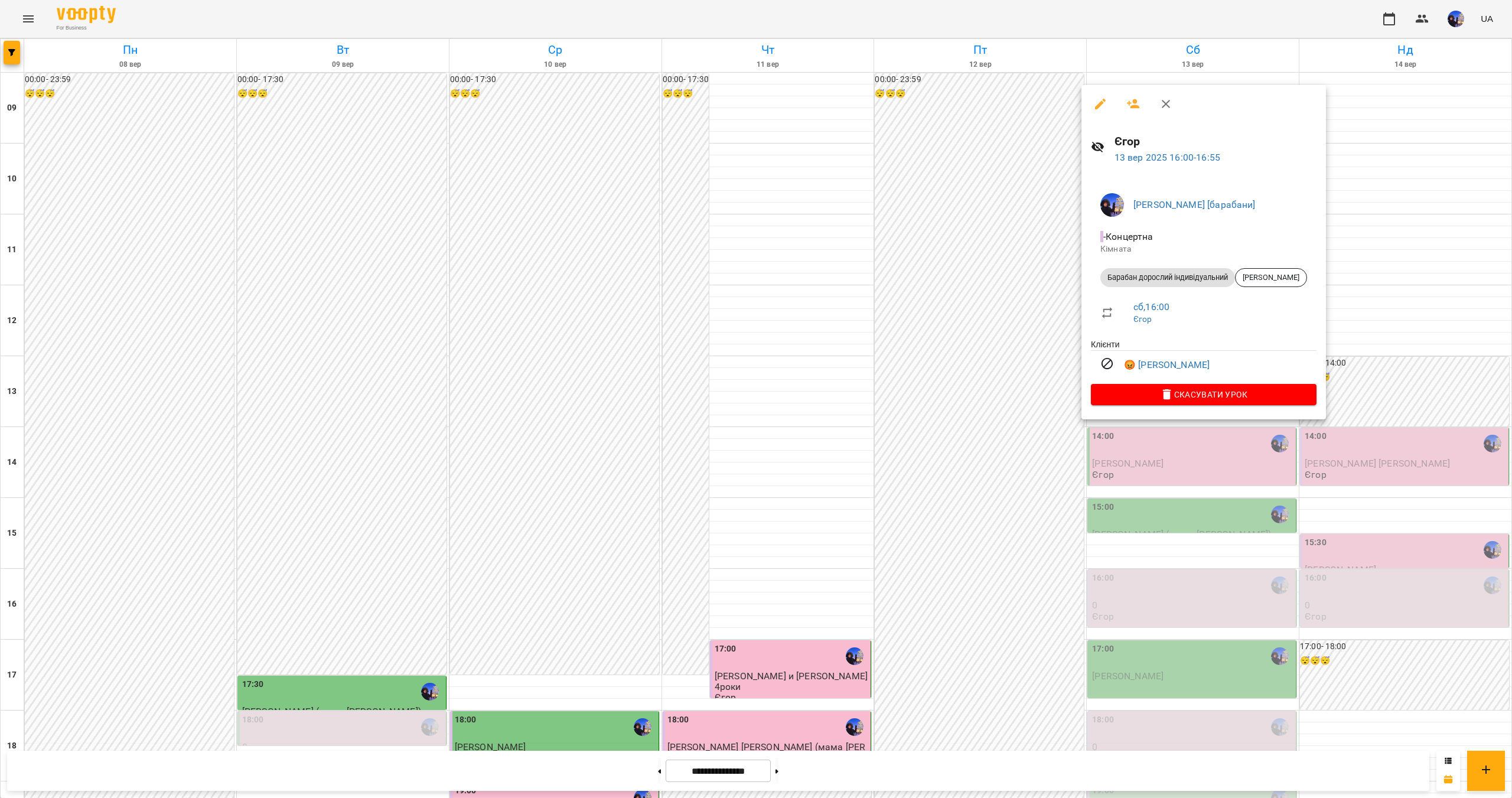
click at [1438, 602] on div at bounding box center [756, 399] width 1512 height 798
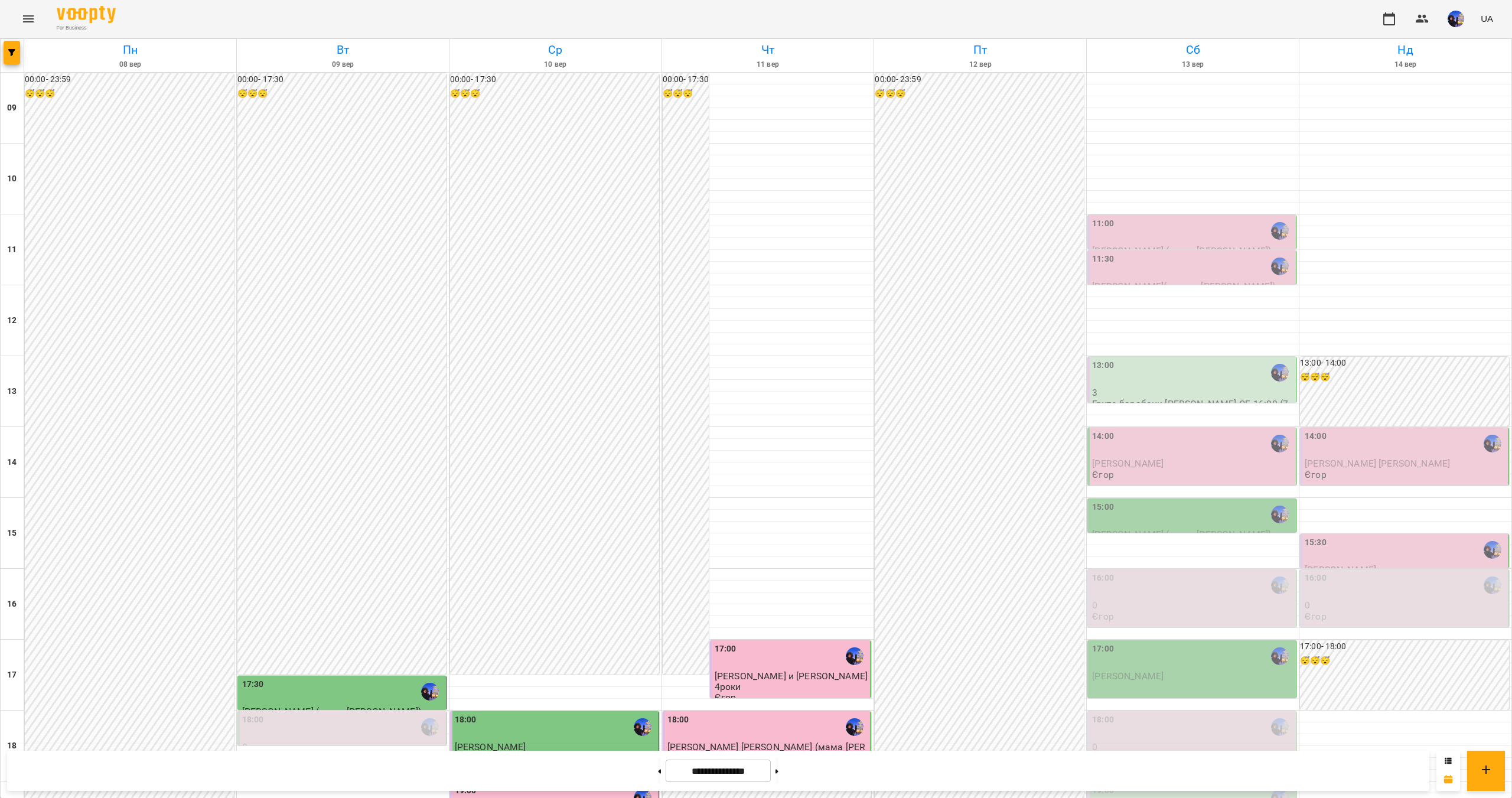
click at [1189, 671] on p "[PERSON_NAME]" at bounding box center [1193, 676] width 202 height 10
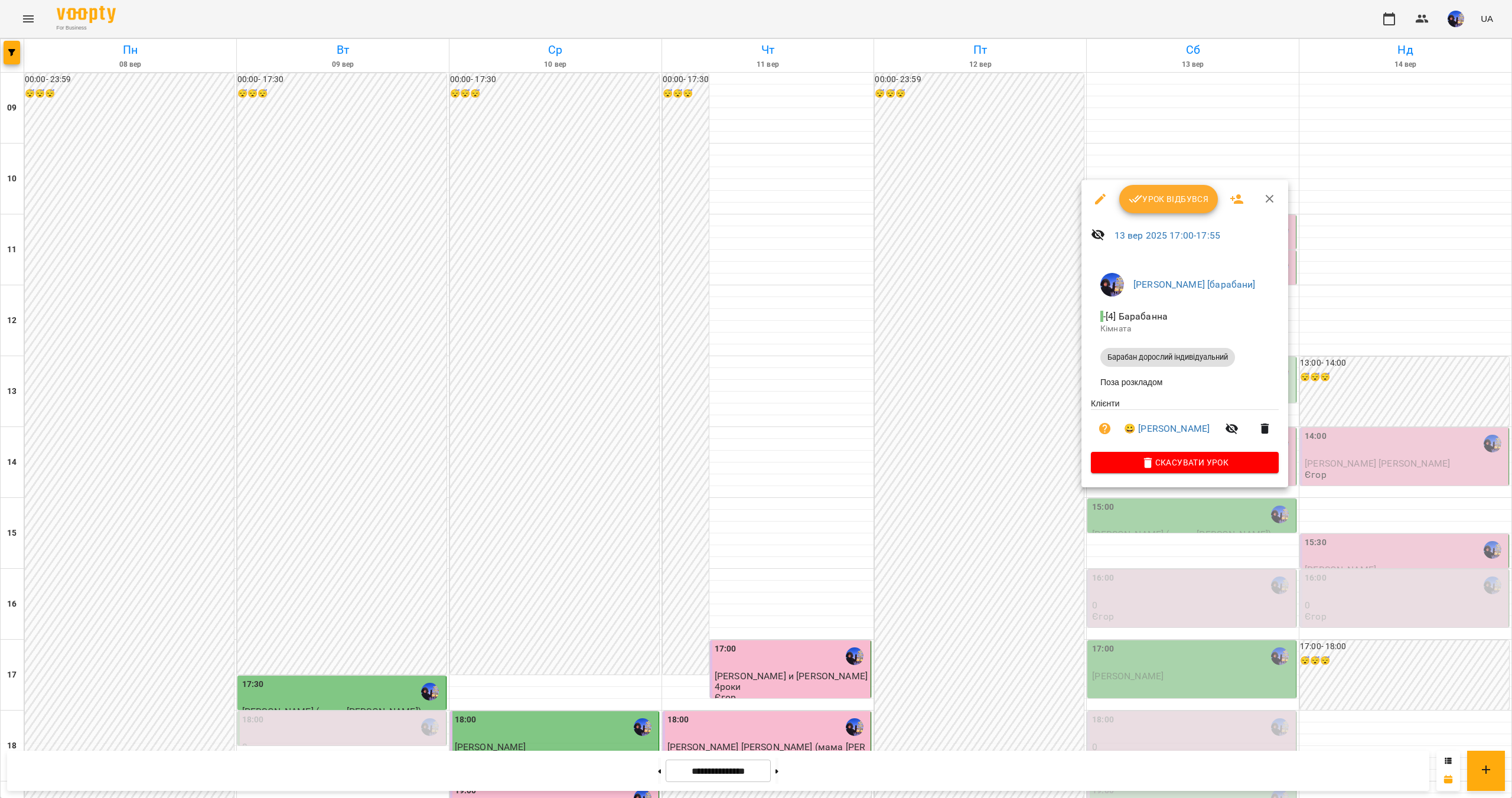
click at [1338, 555] on div at bounding box center [756, 399] width 1512 height 798
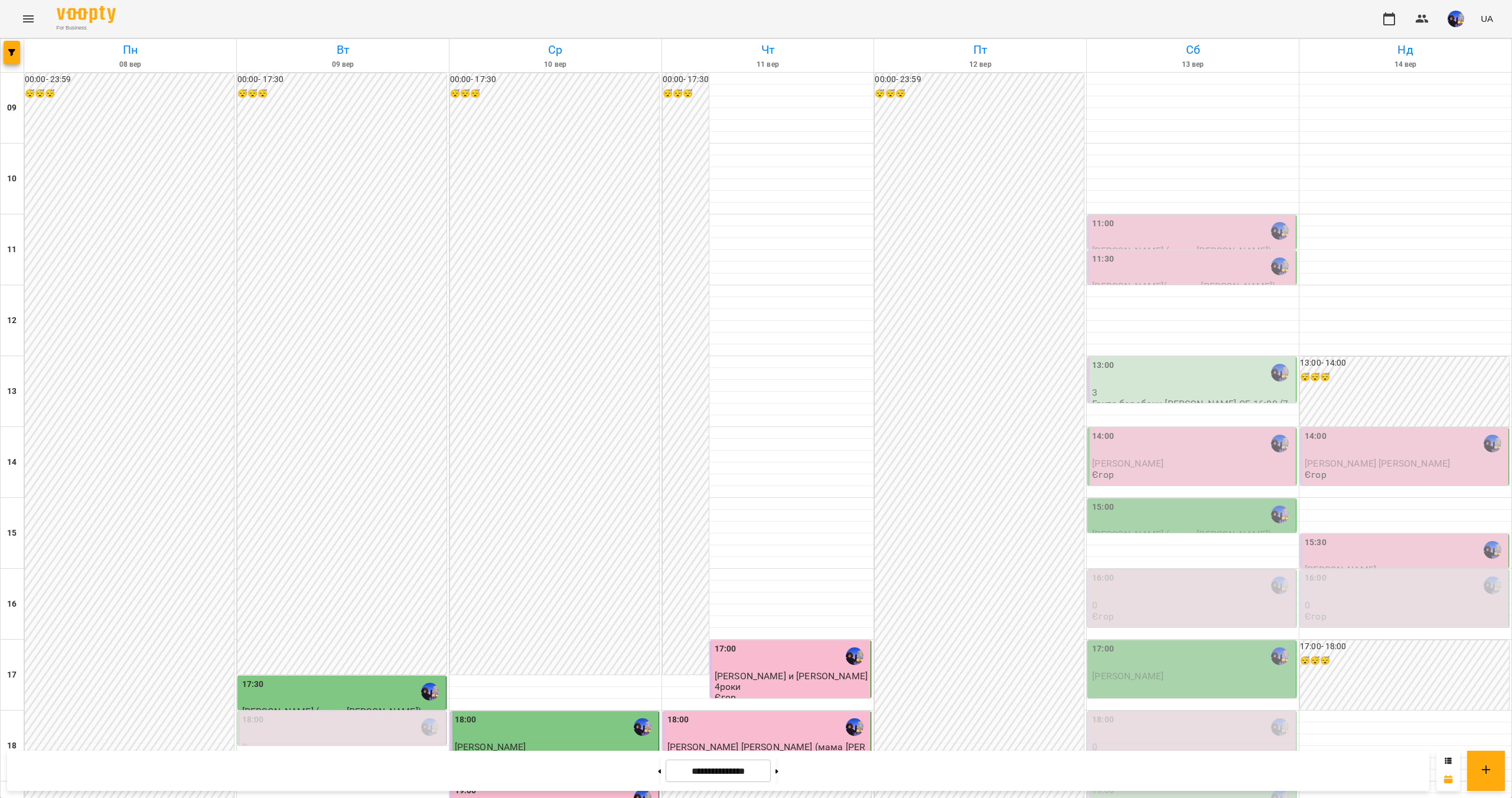
scroll to position [72, 0]
click at [1419, 600] on p "0" at bounding box center [1406, 605] width 202 height 10
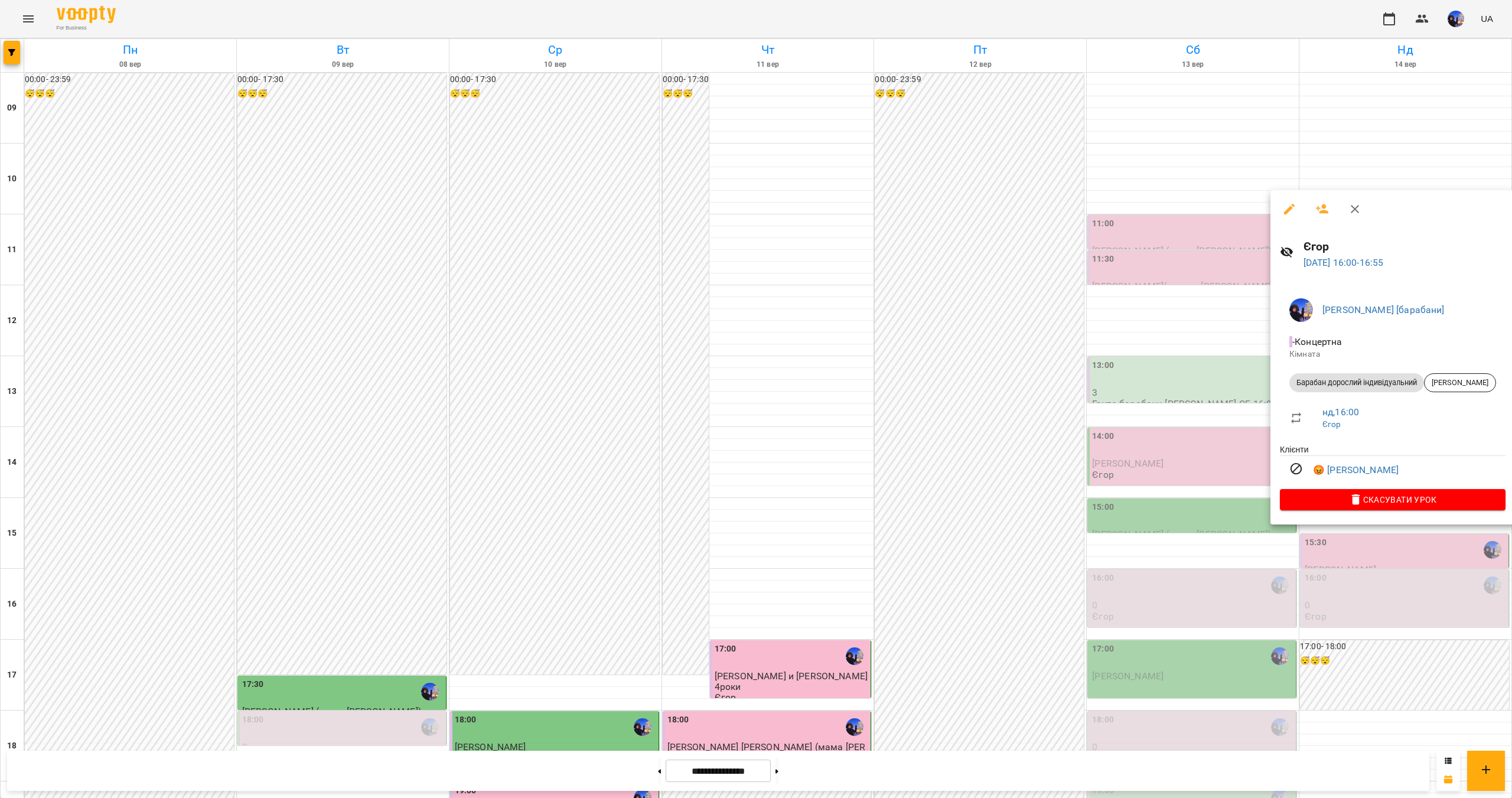
click at [1407, 674] on div at bounding box center [756, 399] width 1512 height 798
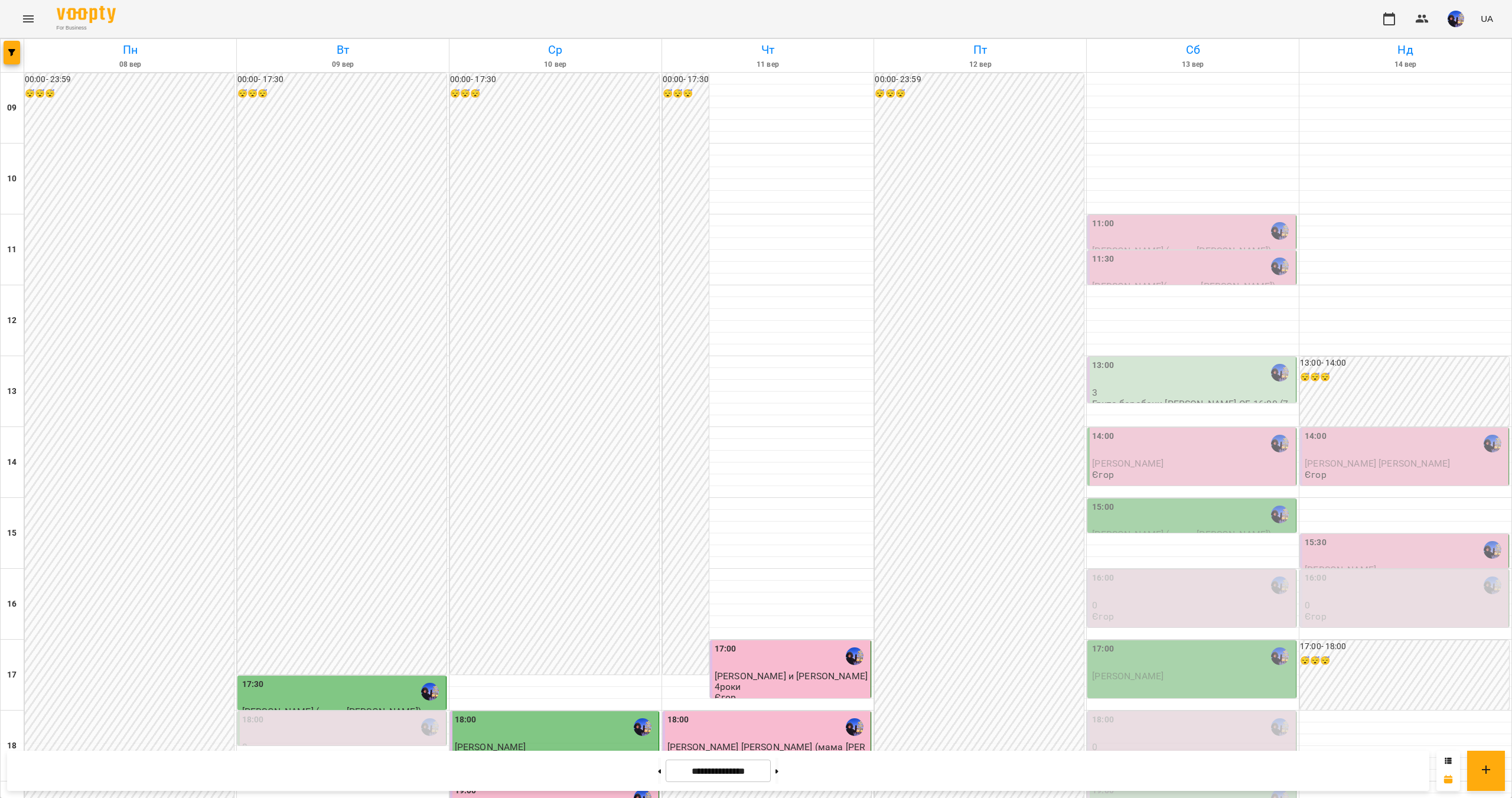
scroll to position [249, 0]
click at [1209, 501] on div "15:00" at bounding box center [1193, 514] width 202 height 27
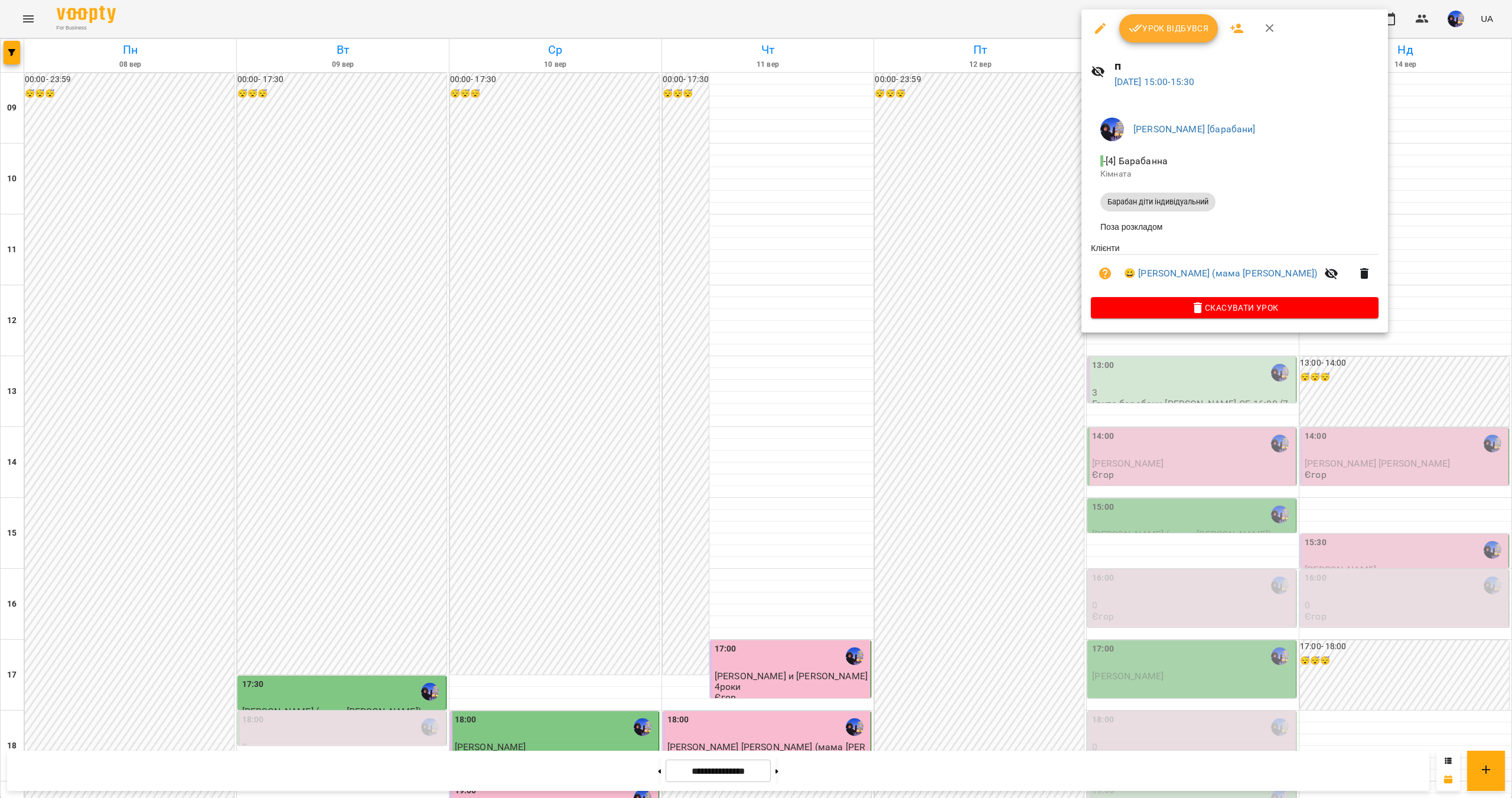
click at [1477, 598] on div at bounding box center [756, 399] width 1512 height 798
